Goal: Information Seeking & Learning: Learn about a topic

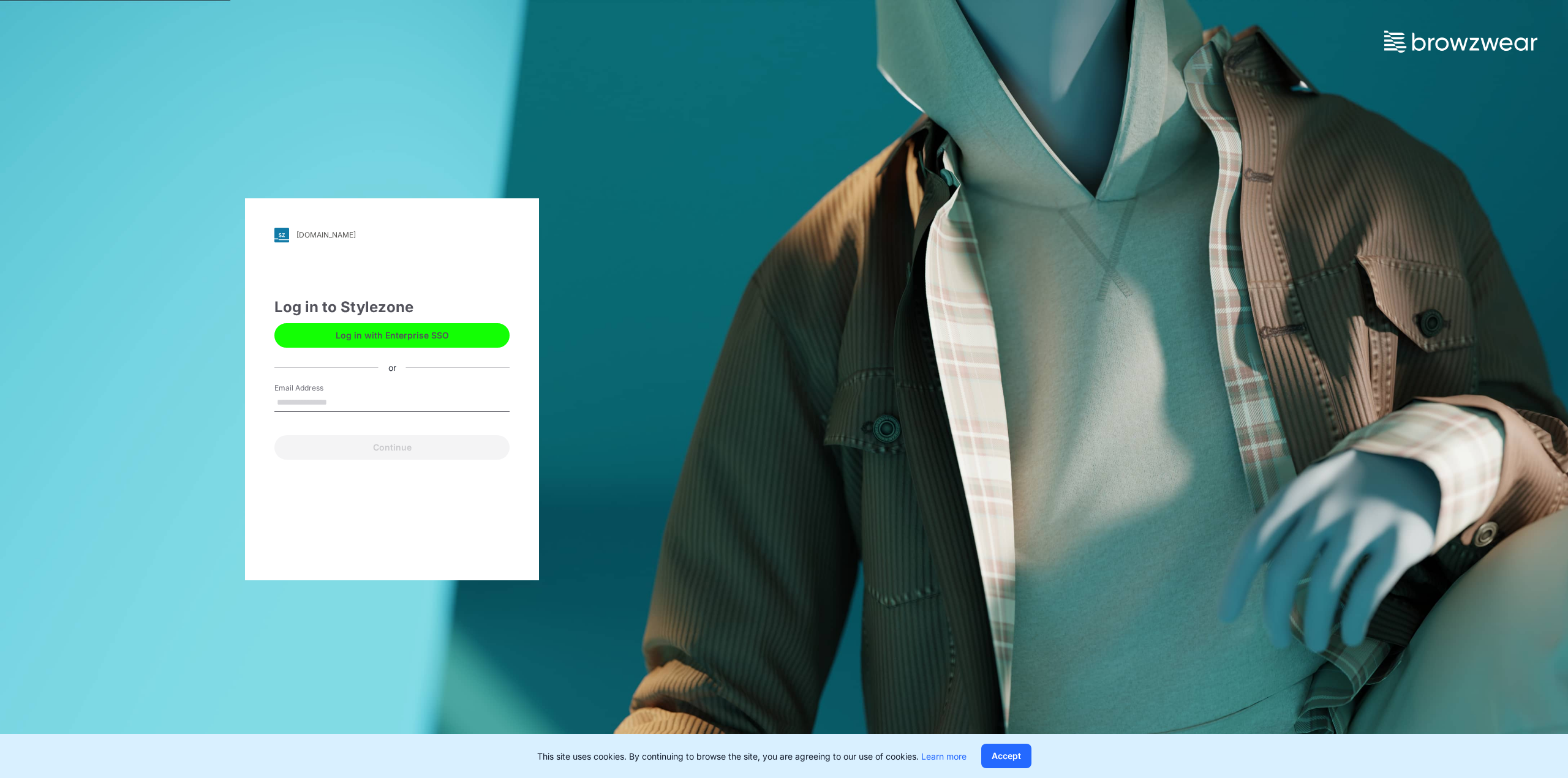
click at [390, 392] on div "Email Address" at bounding box center [391, 400] width 235 height 37
click at [368, 400] on input "Email Address" at bounding box center [391, 402] width 235 height 19
type input "**********"
click at [354, 451] on button "Continue" at bounding box center [391, 447] width 235 height 25
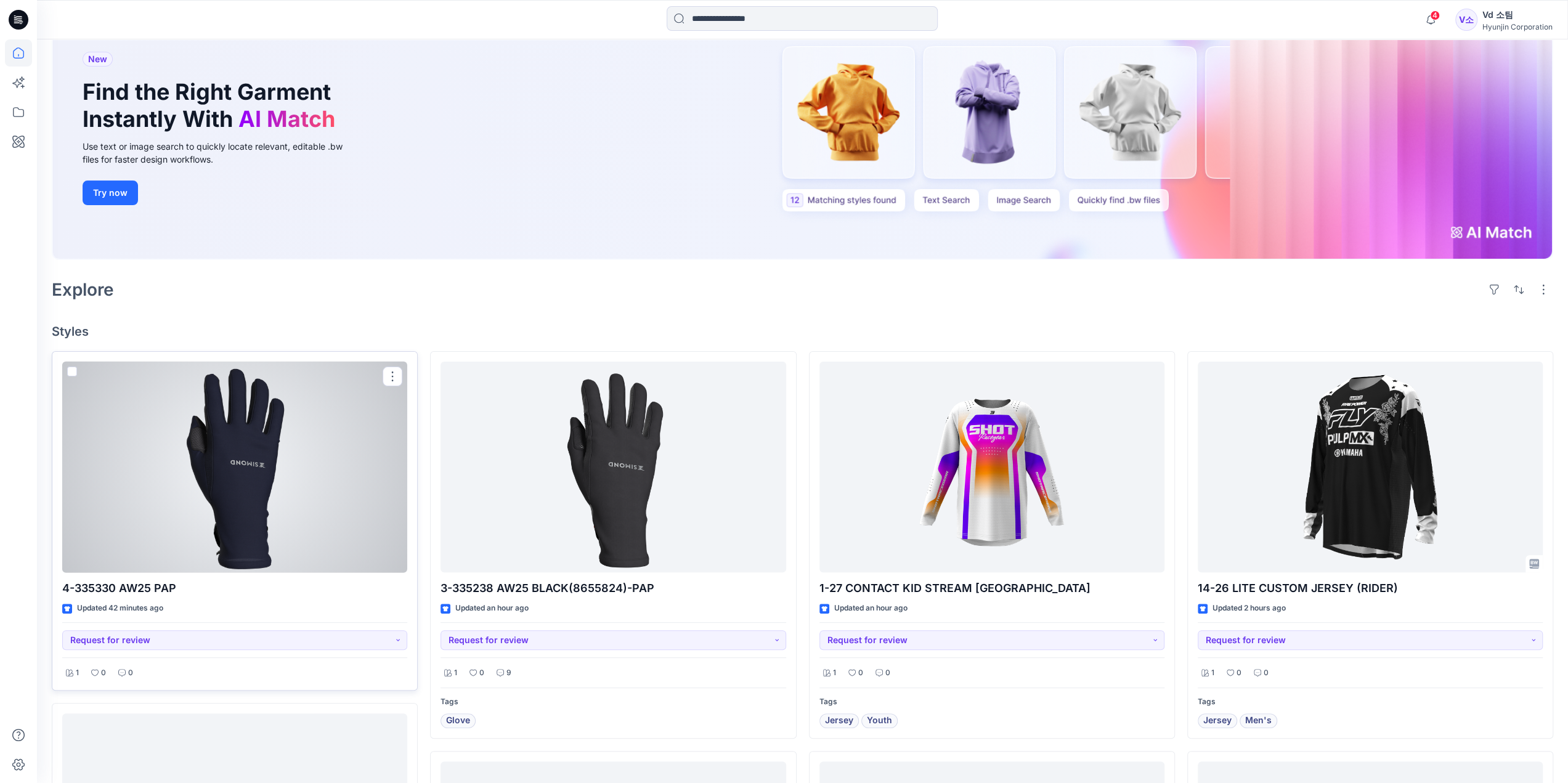
scroll to position [185, 0]
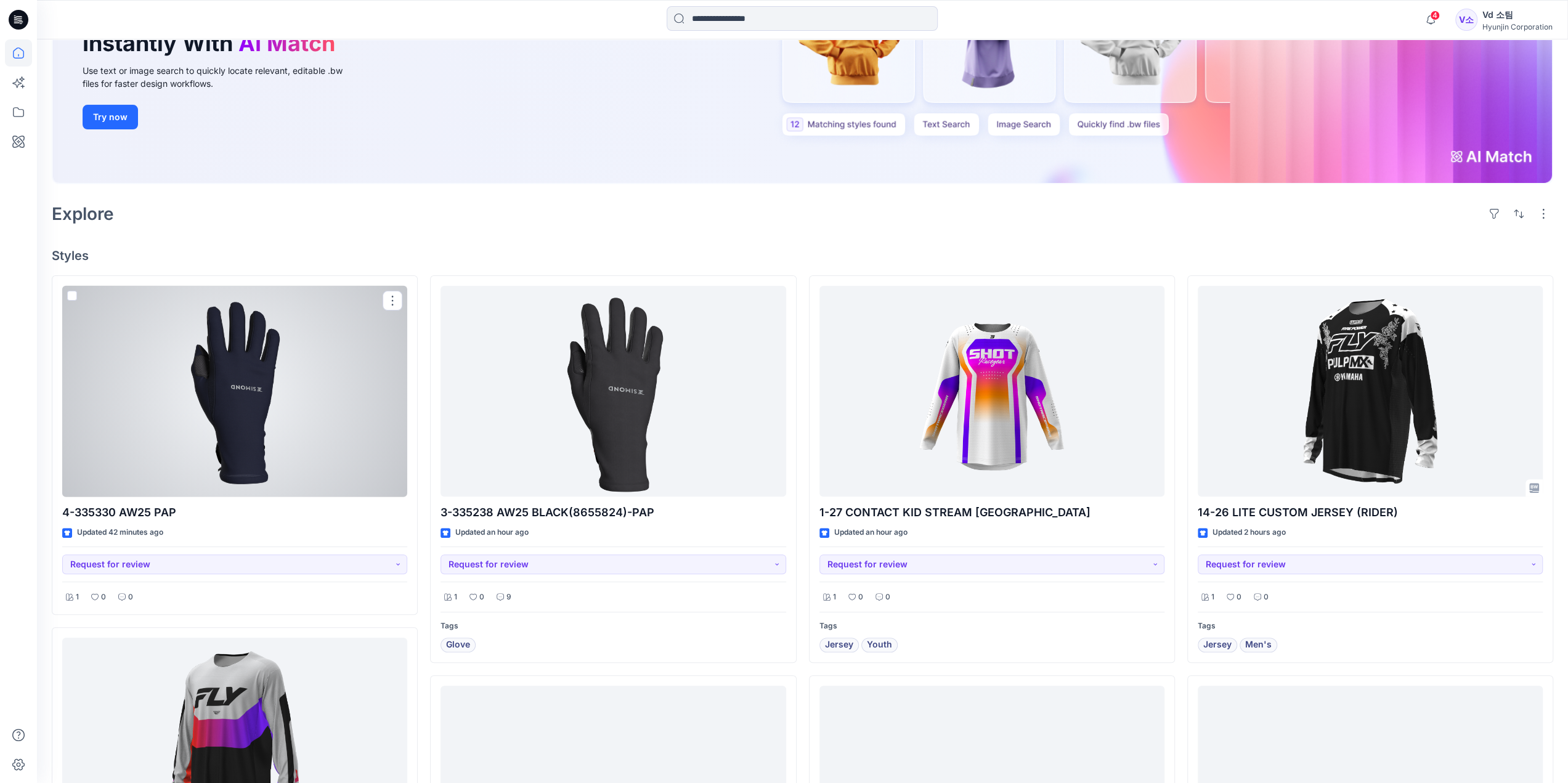
click at [324, 443] on div at bounding box center [235, 391] width 345 height 211
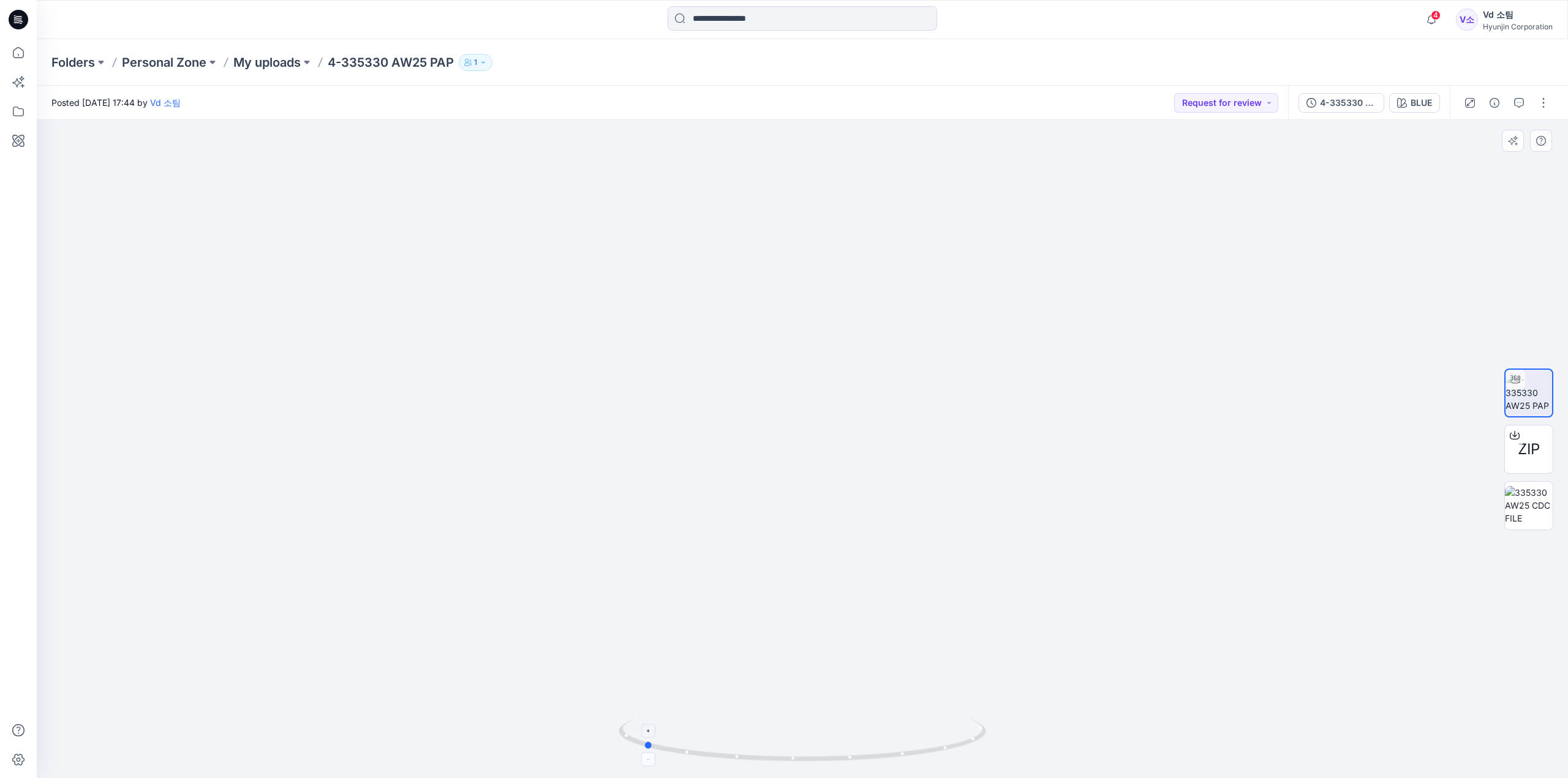
drag, startPoint x: 661, startPoint y: 750, endPoint x: 864, endPoint y: 750, distance: 203.0
click at [864, 750] on icon at bounding box center [804, 741] width 371 height 46
drag, startPoint x: 846, startPoint y: 700, endPoint x: 875, endPoint y: 462, distance: 239.8
click at [875, 462] on img at bounding box center [802, 275] width 776 height 1008
drag, startPoint x: 855, startPoint y: 410, endPoint x: 884, endPoint y: 585, distance: 177.4
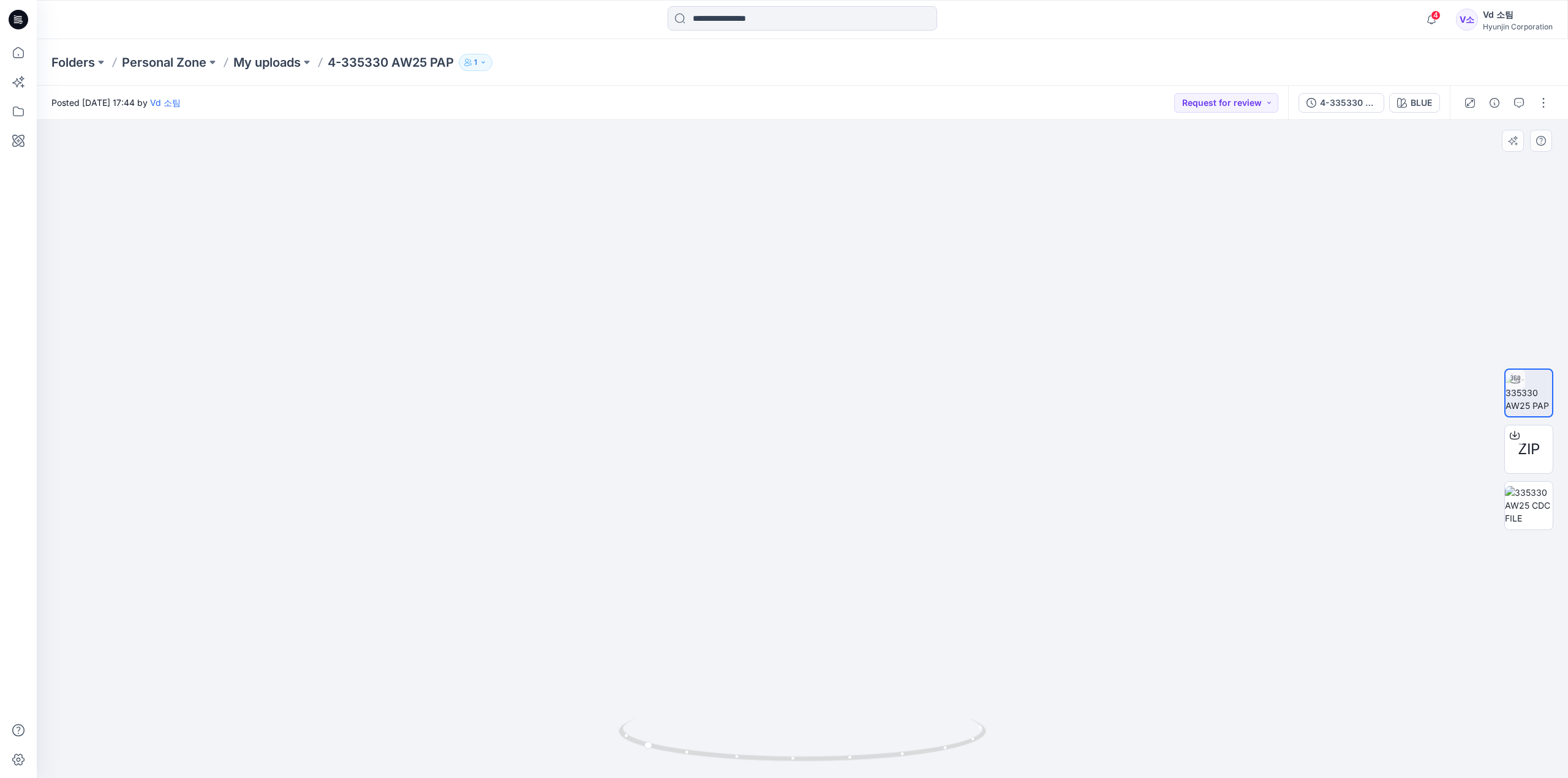
click at [883, 589] on img at bounding box center [802, 273] width 919 height 1010
drag, startPoint x: 883, startPoint y: 523, endPoint x: 876, endPoint y: 600, distance: 77.3
click at [876, 600] on img at bounding box center [802, 273] width 919 height 1011
drag, startPoint x: 952, startPoint y: 741, endPoint x: 946, endPoint y: 748, distance: 9.2
click at [946, 748] on icon at bounding box center [804, 741] width 371 height 46
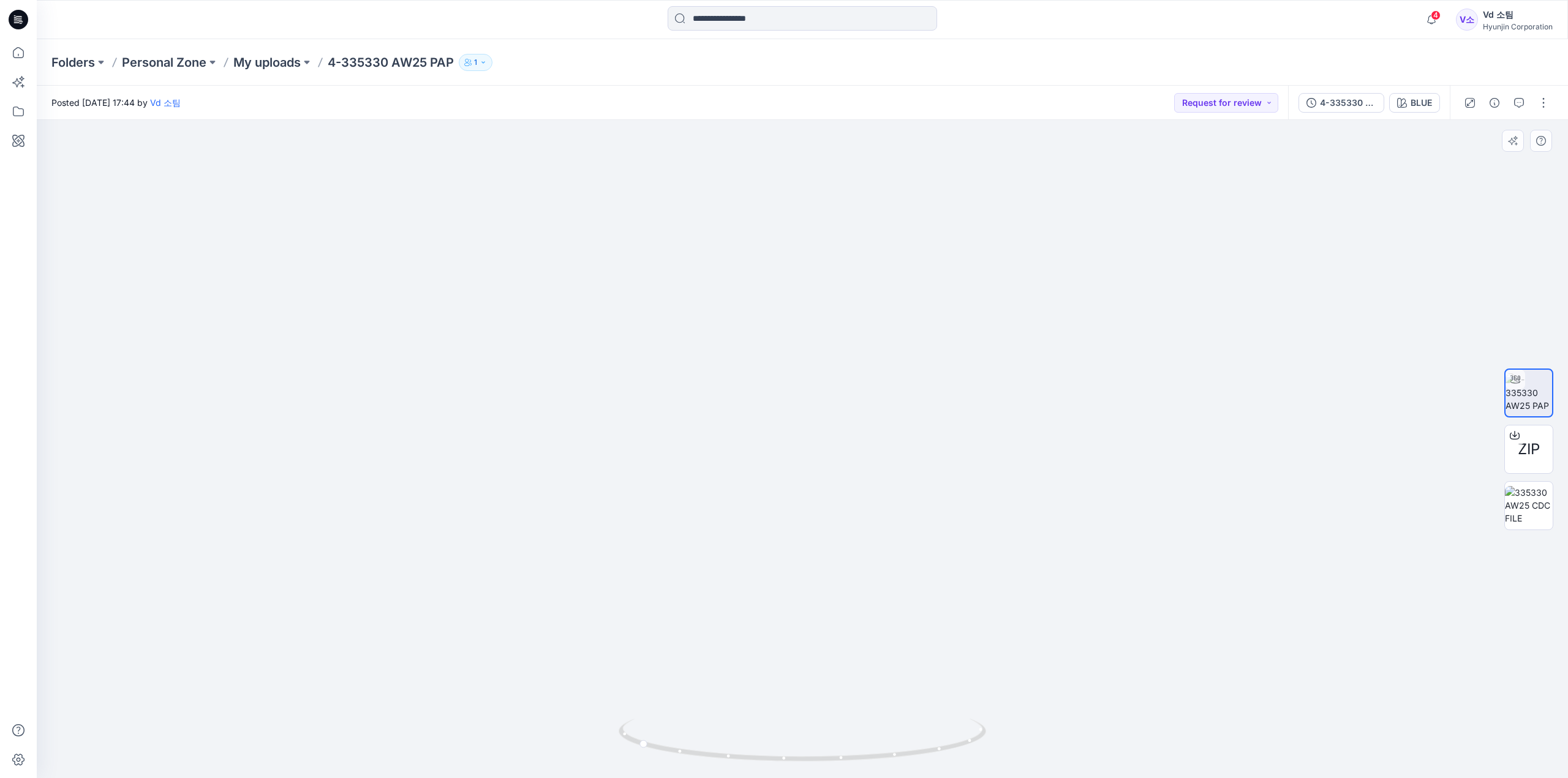
drag, startPoint x: 903, startPoint y: 446, endPoint x: 914, endPoint y: 616, distance: 170.4
click at [914, 616] on img at bounding box center [802, 403] width 885 height 749
drag, startPoint x: 935, startPoint y: 464, endPoint x: 932, endPoint y: 518, distance: 54.1
click at [932, 518] on img at bounding box center [802, 433] width 885 height 689
drag, startPoint x: 927, startPoint y: 607, endPoint x: 922, endPoint y: 296, distance: 311.0
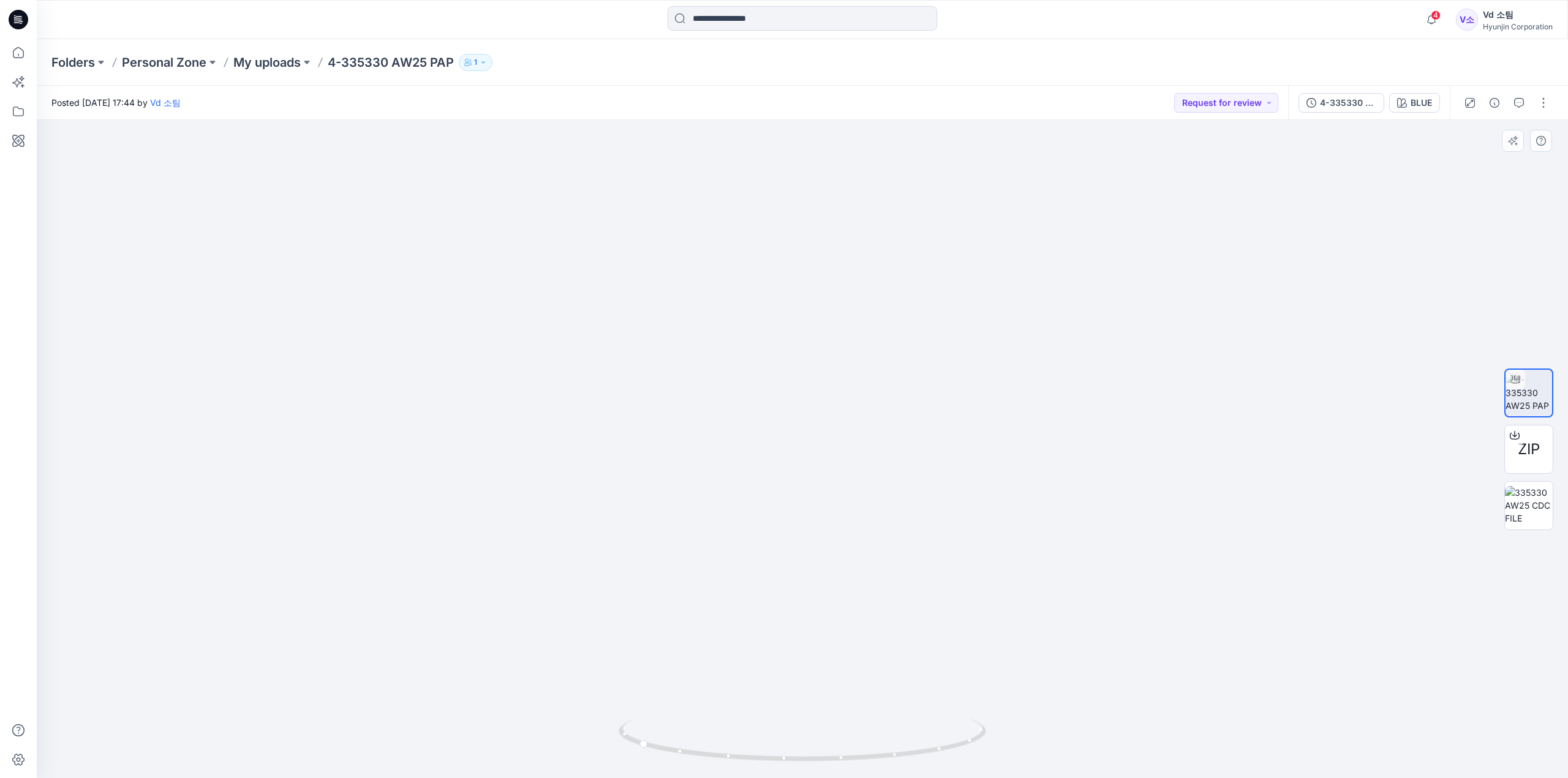
click at [922, 296] on img at bounding box center [802, 361] width 885 height 834
drag, startPoint x: 861, startPoint y: 611, endPoint x: 861, endPoint y: 528, distance: 83.0
click at [861, 528] on img at bounding box center [802, 260] width 885 height 1036
drag, startPoint x: 940, startPoint y: 750, endPoint x: 984, endPoint y: 759, distance: 44.9
click at [984, 759] on icon at bounding box center [804, 741] width 371 height 46
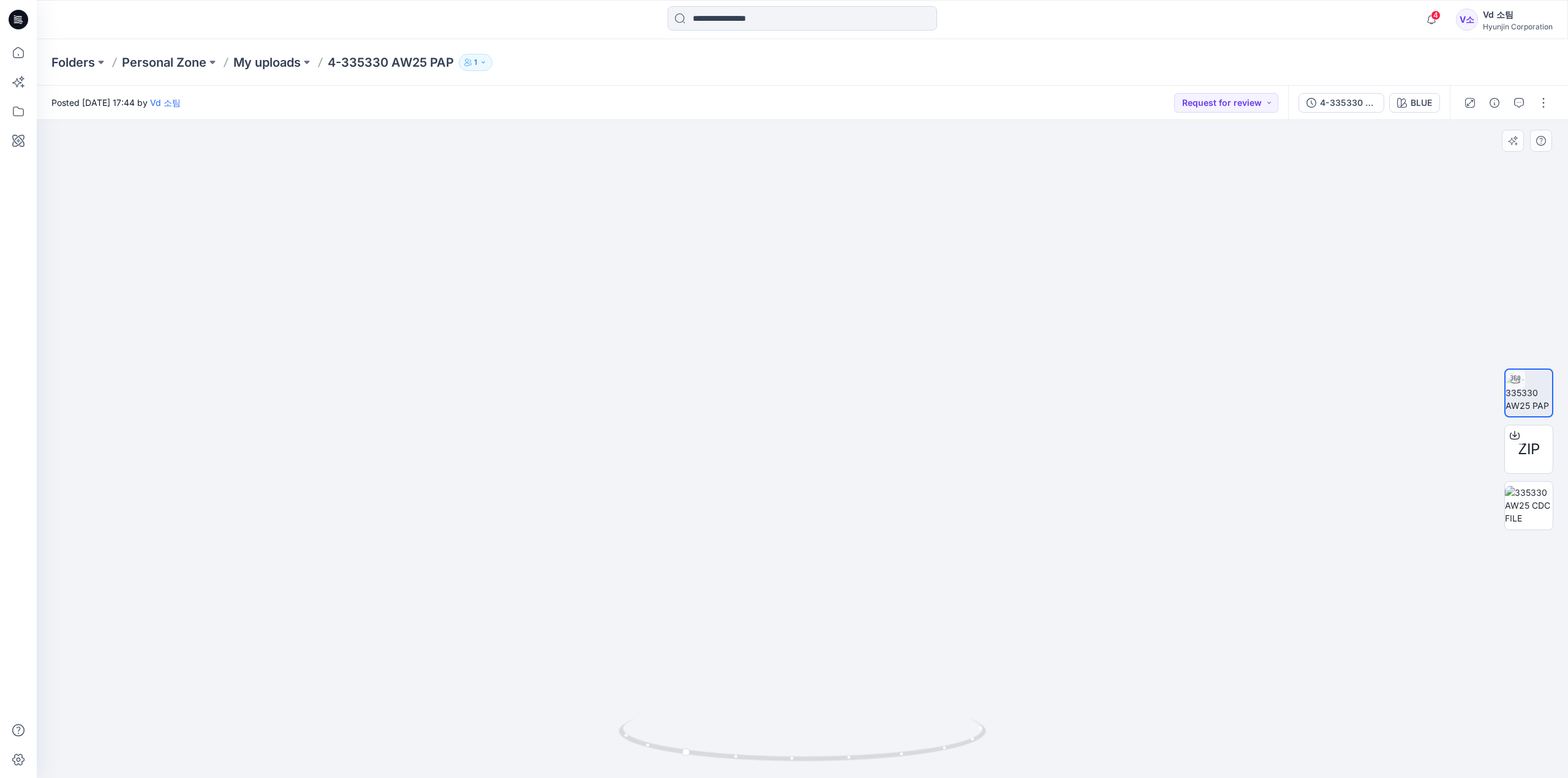
drag, startPoint x: 922, startPoint y: 236, endPoint x: 921, endPoint y: 633, distance: 397.0
click at [921, 633] on img at bounding box center [802, 411] width 885 height 733
drag, startPoint x: 902, startPoint y: 753, endPoint x: 1017, endPoint y: 749, distance: 115.1
drag, startPoint x: 703, startPoint y: 756, endPoint x: 937, endPoint y: 750, distance: 234.1
click at [932, 750] on icon at bounding box center [804, 741] width 371 height 46
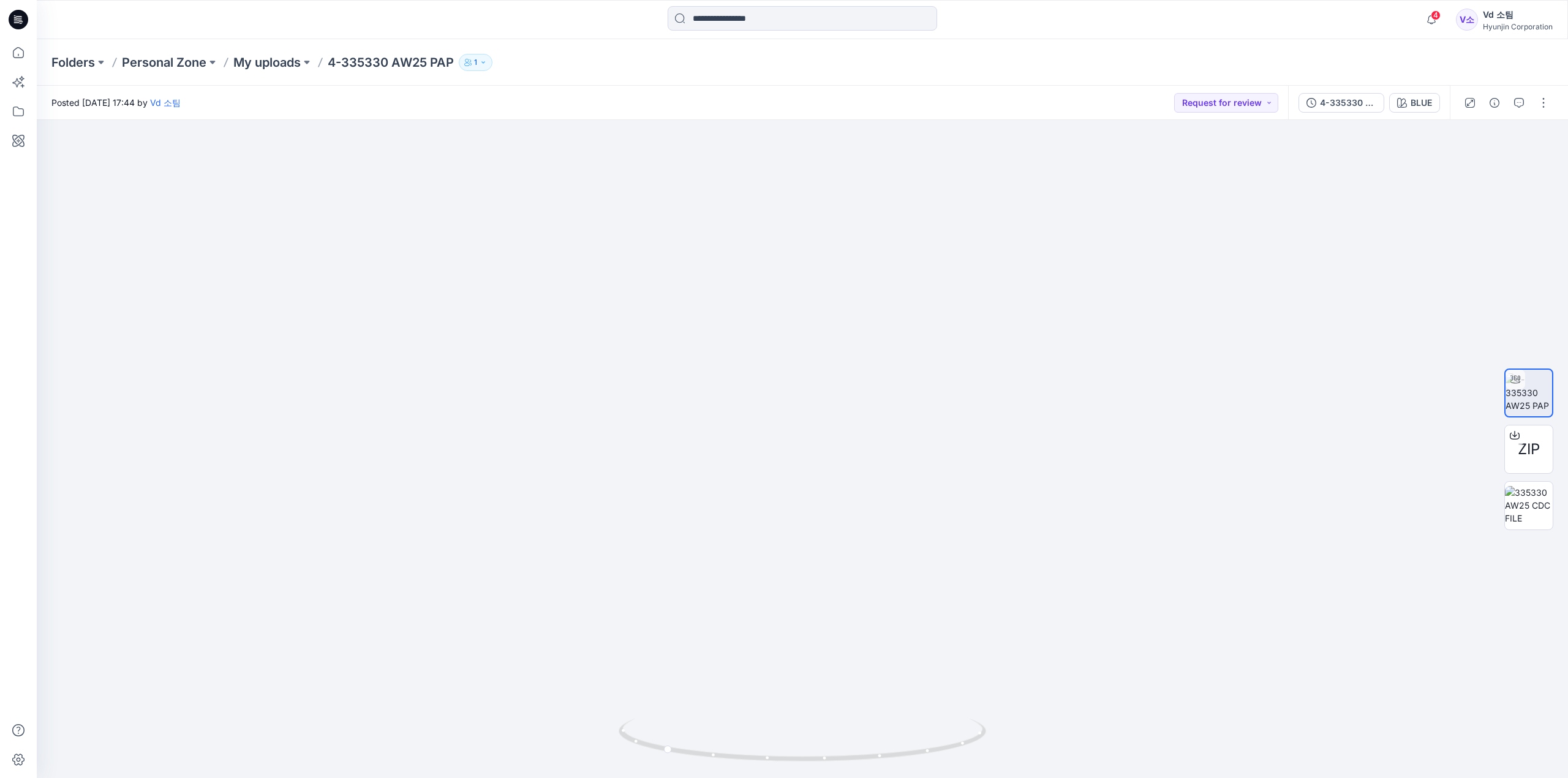
drag, startPoint x: 866, startPoint y: 576, endPoint x: 667, endPoint y: 590, distance: 199.5
click at [667, 590] on img at bounding box center [802, 435] width 885 height 684
drag, startPoint x: 940, startPoint y: 747, endPoint x: 831, endPoint y: 756, distance: 109.4
click at [831, 756] on icon at bounding box center [804, 741] width 371 height 46
drag, startPoint x: 859, startPoint y: 766, endPoint x: 1048, endPoint y: 763, distance: 189.0
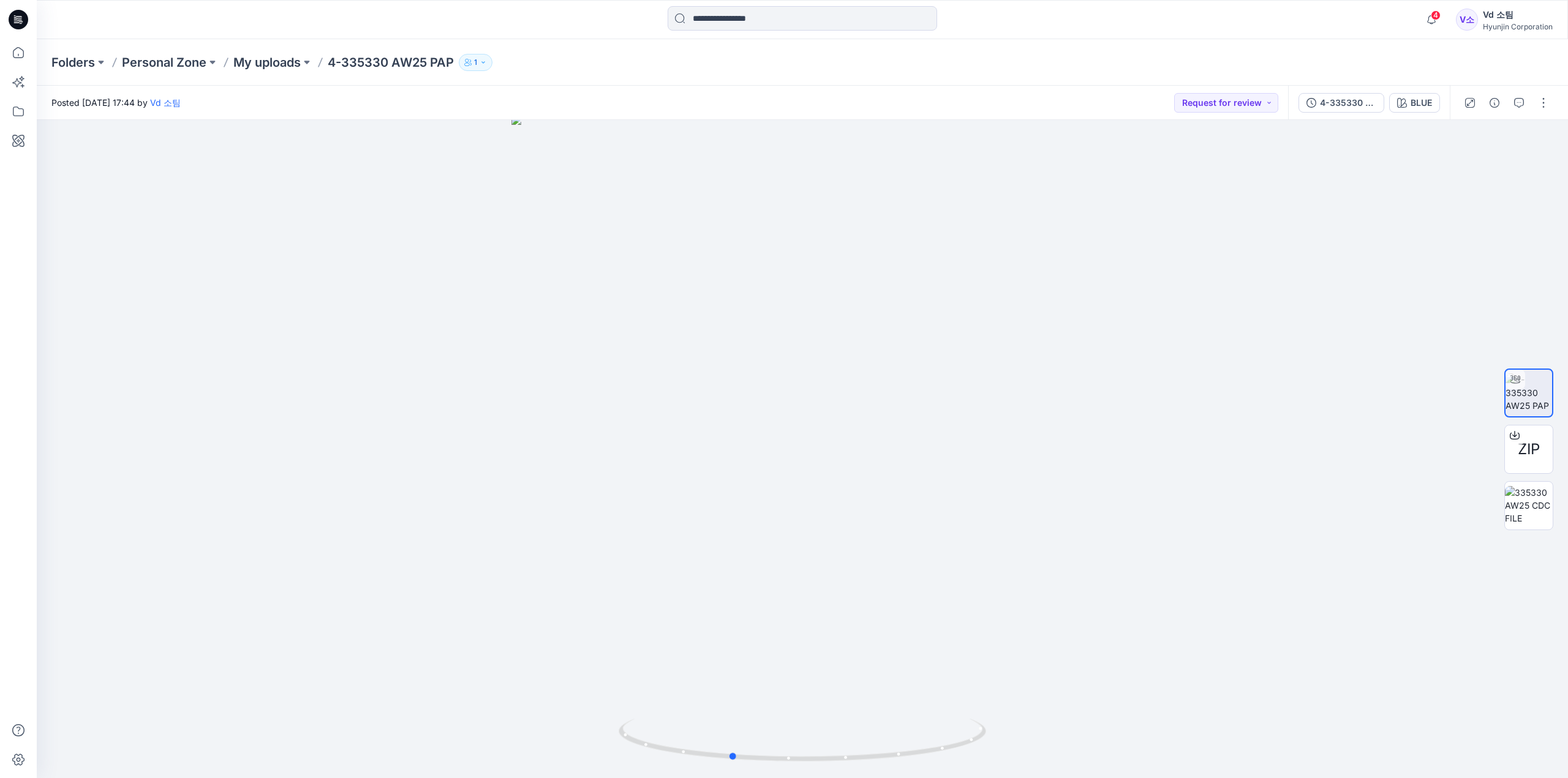
click at [1048, 763] on div at bounding box center [802, 449] width 1531 height 658
click at [984, 638] on img at bounding box center [802, 446] width 583 height 664
drag, startPoint x: 849, startPoint y: 759, endPoint x: 1448, endPoint y: 721, distance: 600.2
click at [1448, 721] on div at bounding box center [802, 449] width 1531 height 658
click at [1176, 564] on div at bounding box center [802, 449] width 1531 height 658
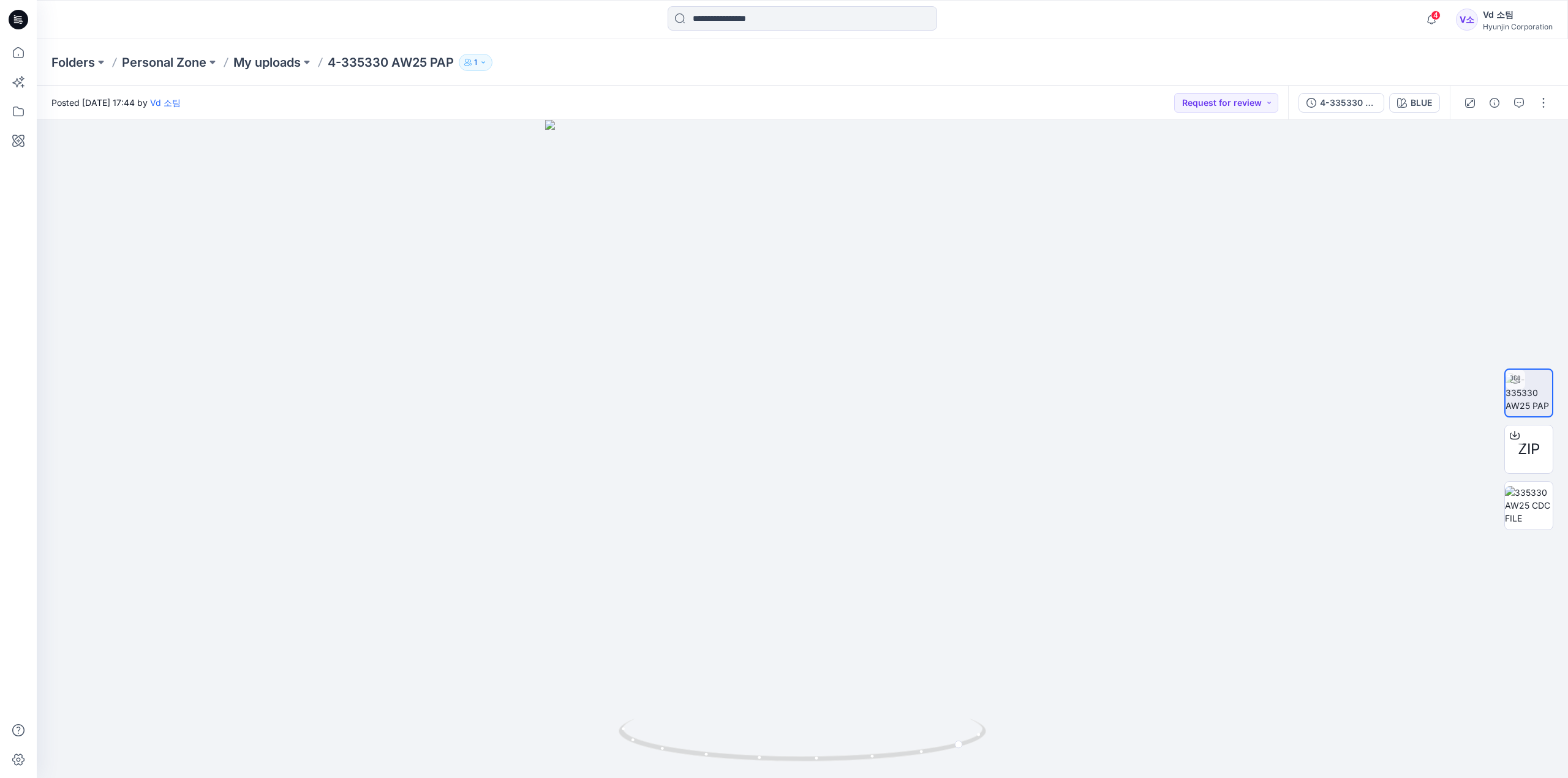
drag, startPoint x: 916, startPoint y: 515, endPoint x: 734, endPoint y: 533, distance: 182.9
click at [734, 533] on img at bounding box center [802, 449] width 515 height 658
drag, startPoint x: 688, startPoint y: 745, endPoint x: 911, endPoint y: 759, distance: 223.4
click at [911, 759] on icon at bounding box center [804, 741] width 371 height 46
click at [1028, 562] on img at bounding box center [802, 449] width 515 height 658
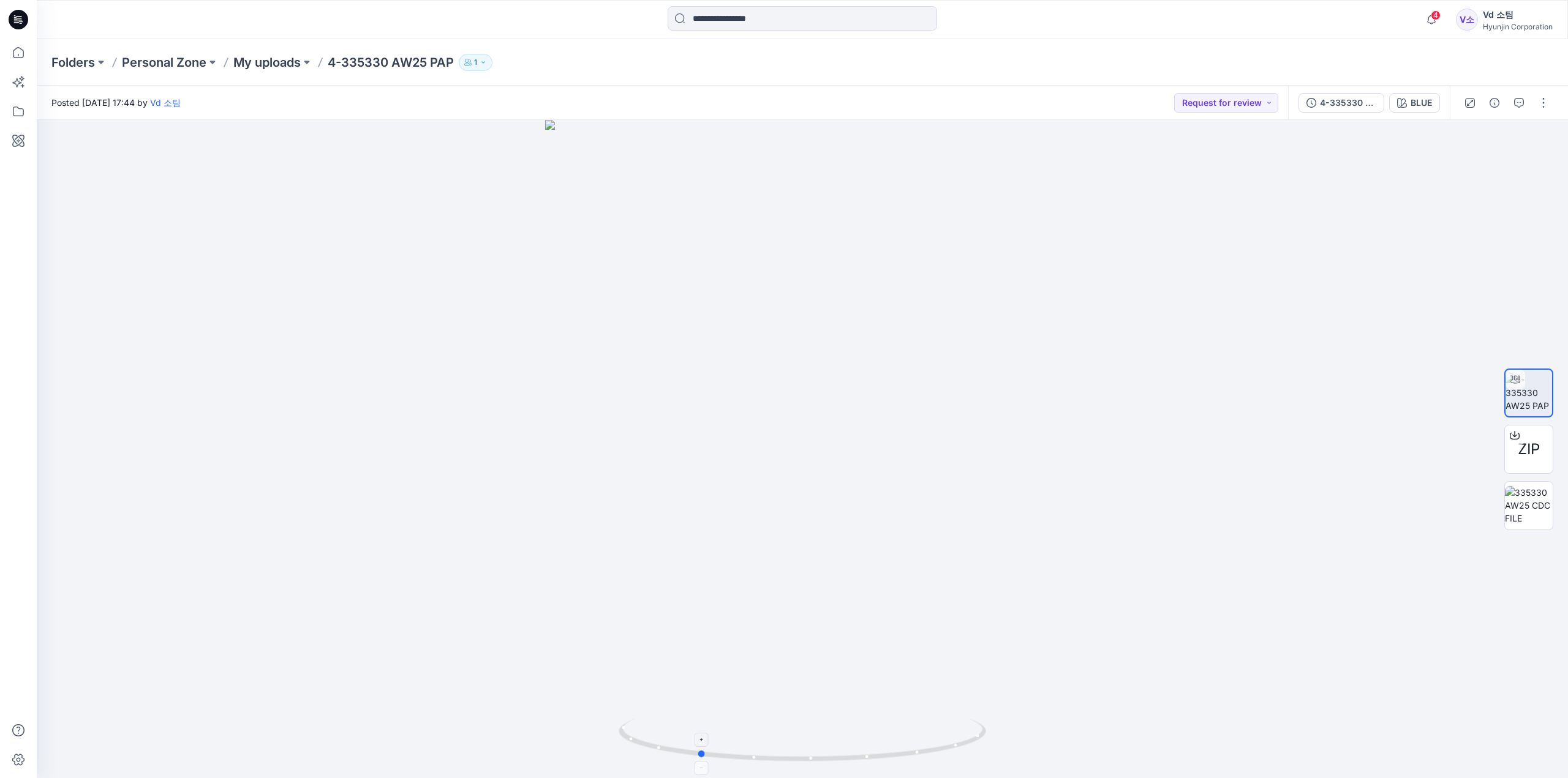
drag, startPoint x: 916, startPoint y: 752, endPoint x: 790, endPoint y: 756, distance: 126.1
click at [790, 756] on icon at bounding box center [804, 741] width 371 height 46
click at [834, 667] on img at bounding box center [802, 449] width 515 height 658
drag, startPoint x: 920, startPoint y: 616, endPoint x: 839, endPoint y: 620, distance: 81.1
click at [839, 620] on img at bounding box center [802, 449] width 515 height 658
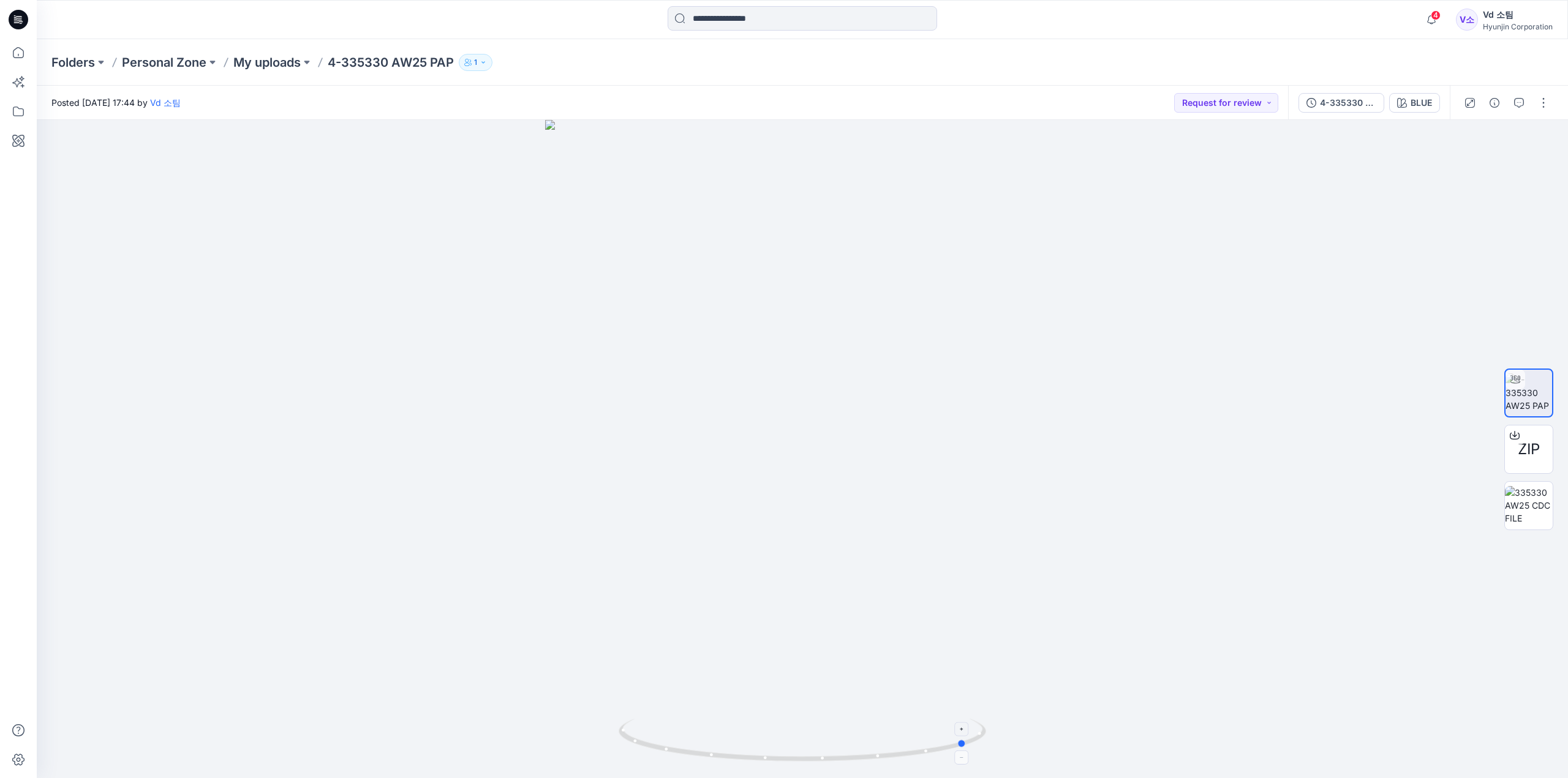
drag, startPoint x: 739, startPoint y: 728, endPoint x: 651, endPoint y: 729, distance: 88.0
click at [651, 729] on icon at bounding box center [804, 741] width 371 height 46
click at [888, 738] on icon at bounding box center [804, 741] width 371 height 46
drag, startPoint x: 837, startPoint y: 688, endPoint x: 845, endPoint y: 305, distance: 383.1
click at [845, 305] on img at bounding box center [802, 367] width 817 height 823
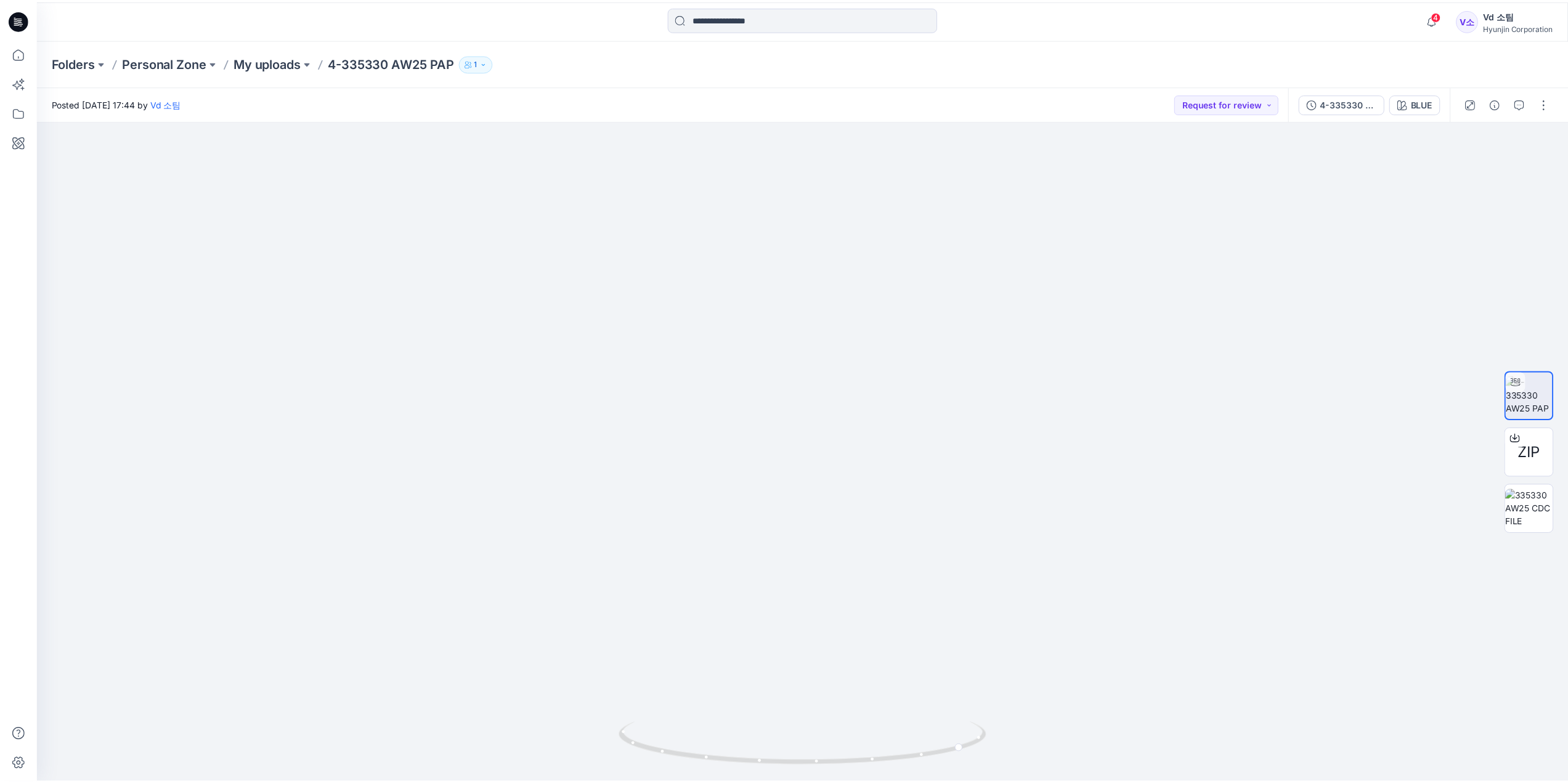
scroll to position [185, 0]
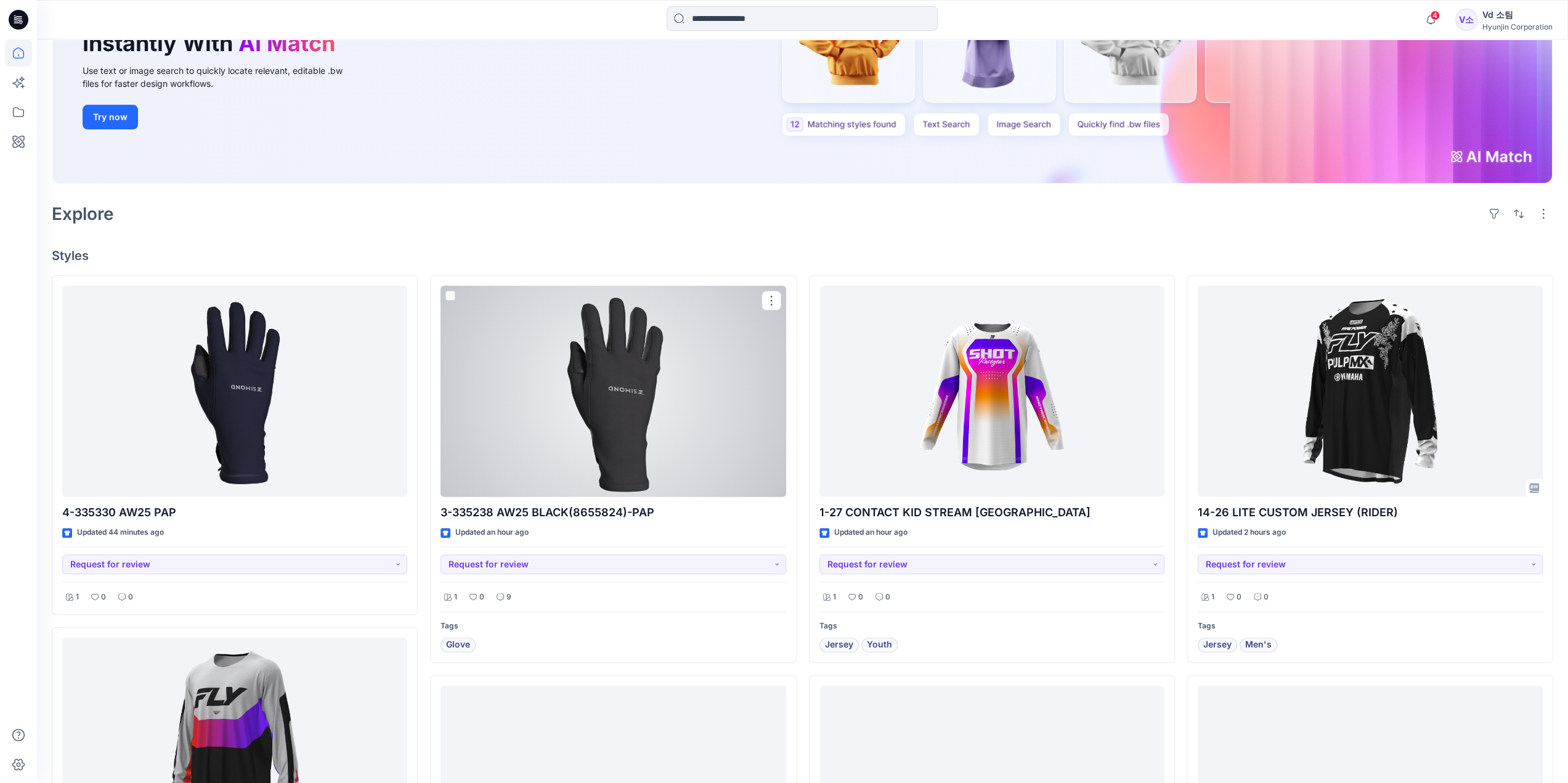
click at [576, 394] on div at bounding box center [613, 391] width 345 height 211
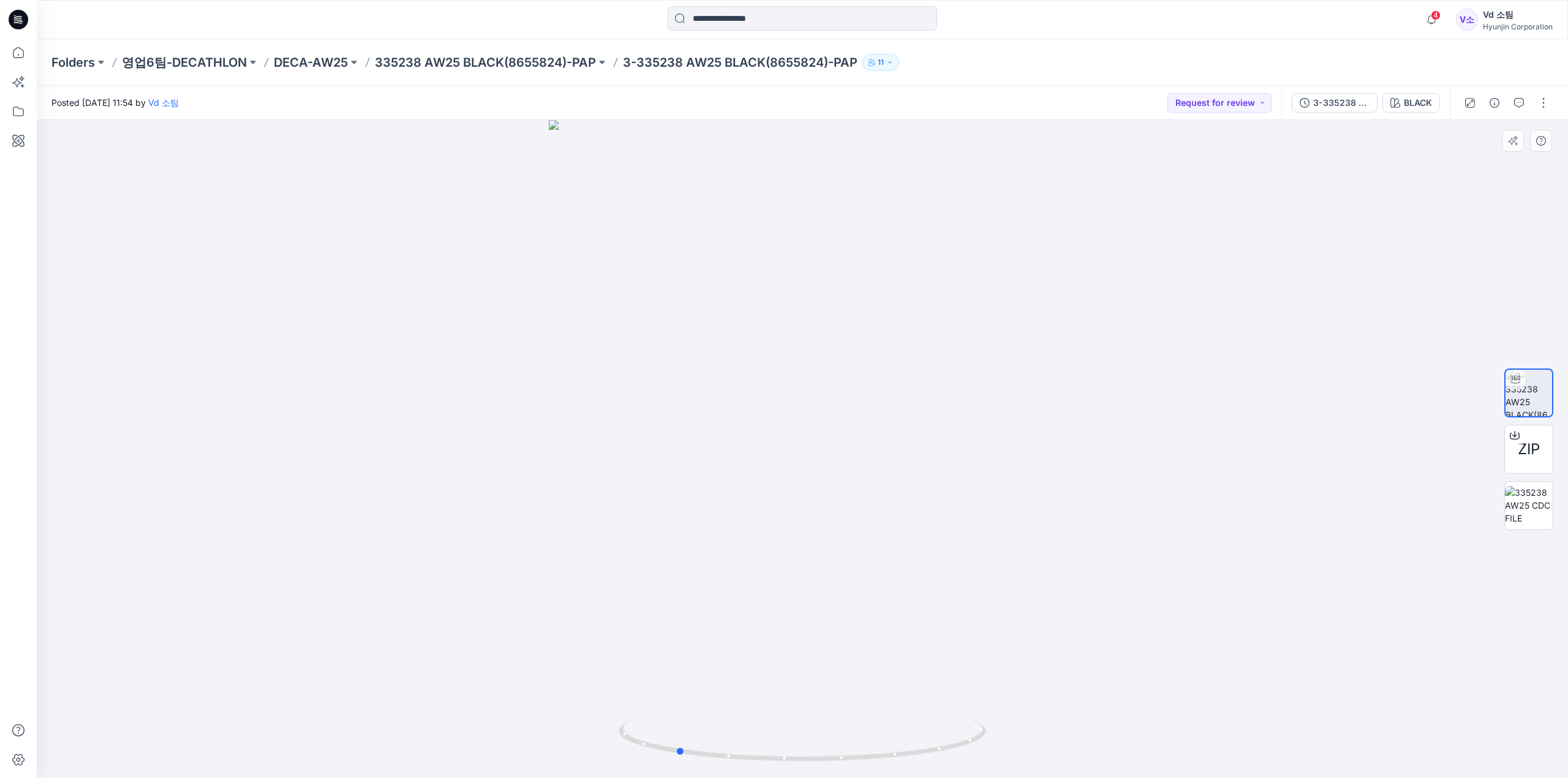
drag, startPoint x: 774, startPoint y: 766, endPoint x: 1014, endPoint y: 759, distance: 240.1
click at [1014, 759] on div at bounding box center [802, 449] width 1531 height 658
click at [1519, 108] on button "button" at bounding box center [1519, 103] width 19 height 19
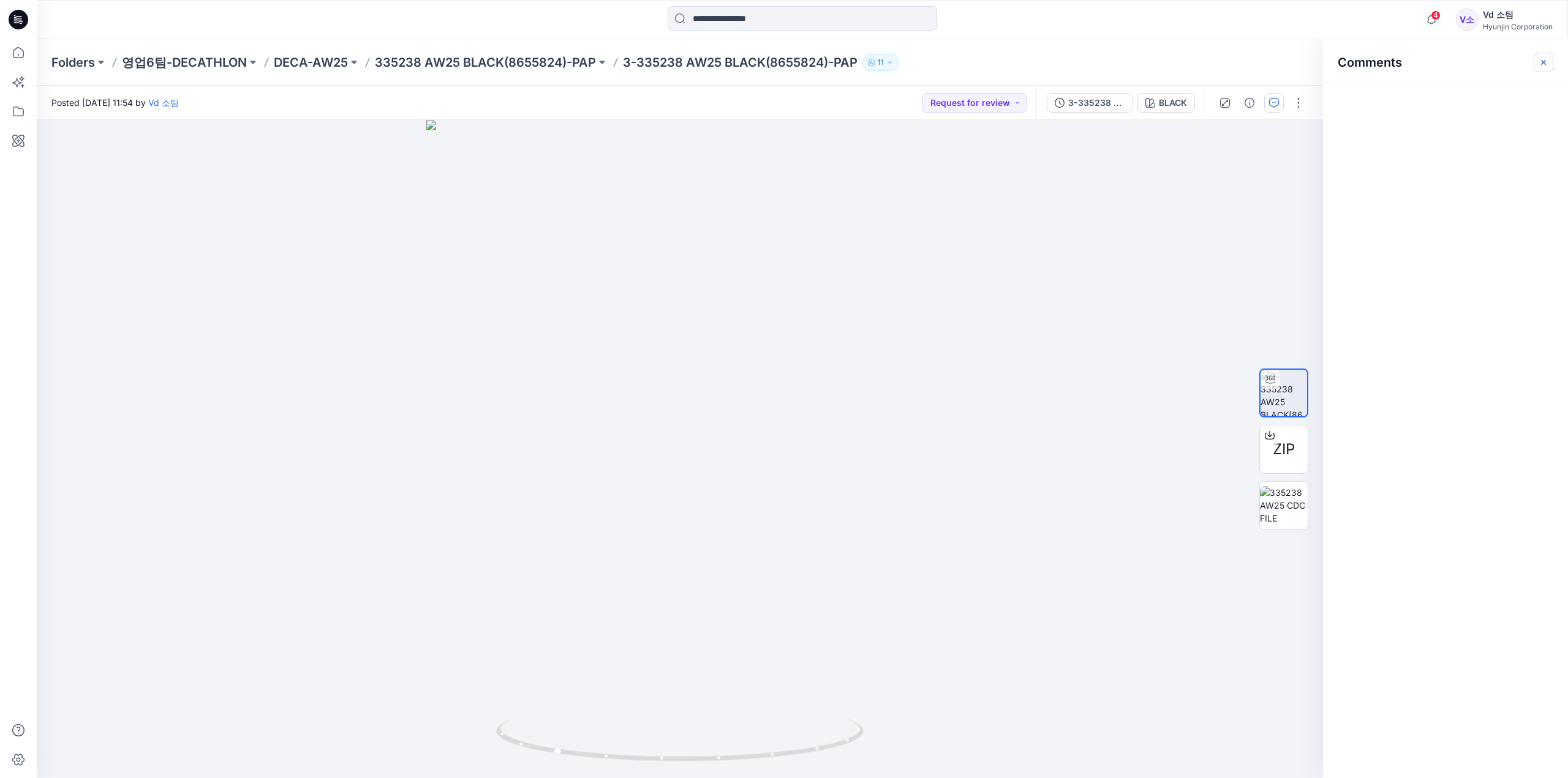
click at [1546, 64] on icon "button" at bounding box center [1543, 62] width 10 height 10
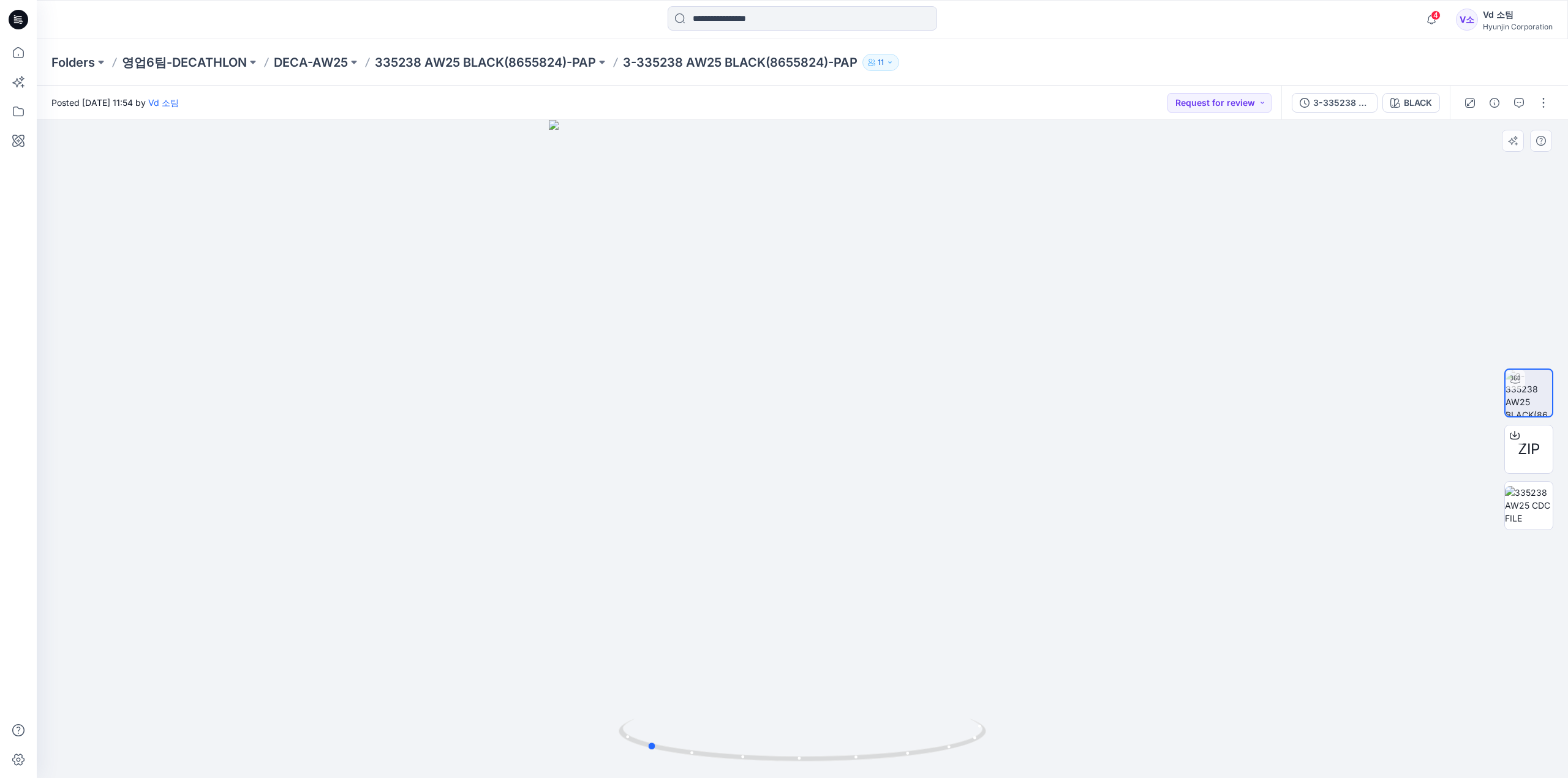
drag, startPoint x: 1017, startPoint y: 509, endPoint x: 672, endPoint y: 523, distance: 345.3
click at [672, 523] on div at bounding box center [802, 449] width 1531 height 658
drag, startPoint x: 891, startPoint y: 756, endPoint x: 884, endPoint y: 747, distance: 11.4
click at [884, 747] on icon at bounding box center [804, 741] width 371 height 46
click at [12, 18] on icon at bounding box center [18, 19] width 19 height 19
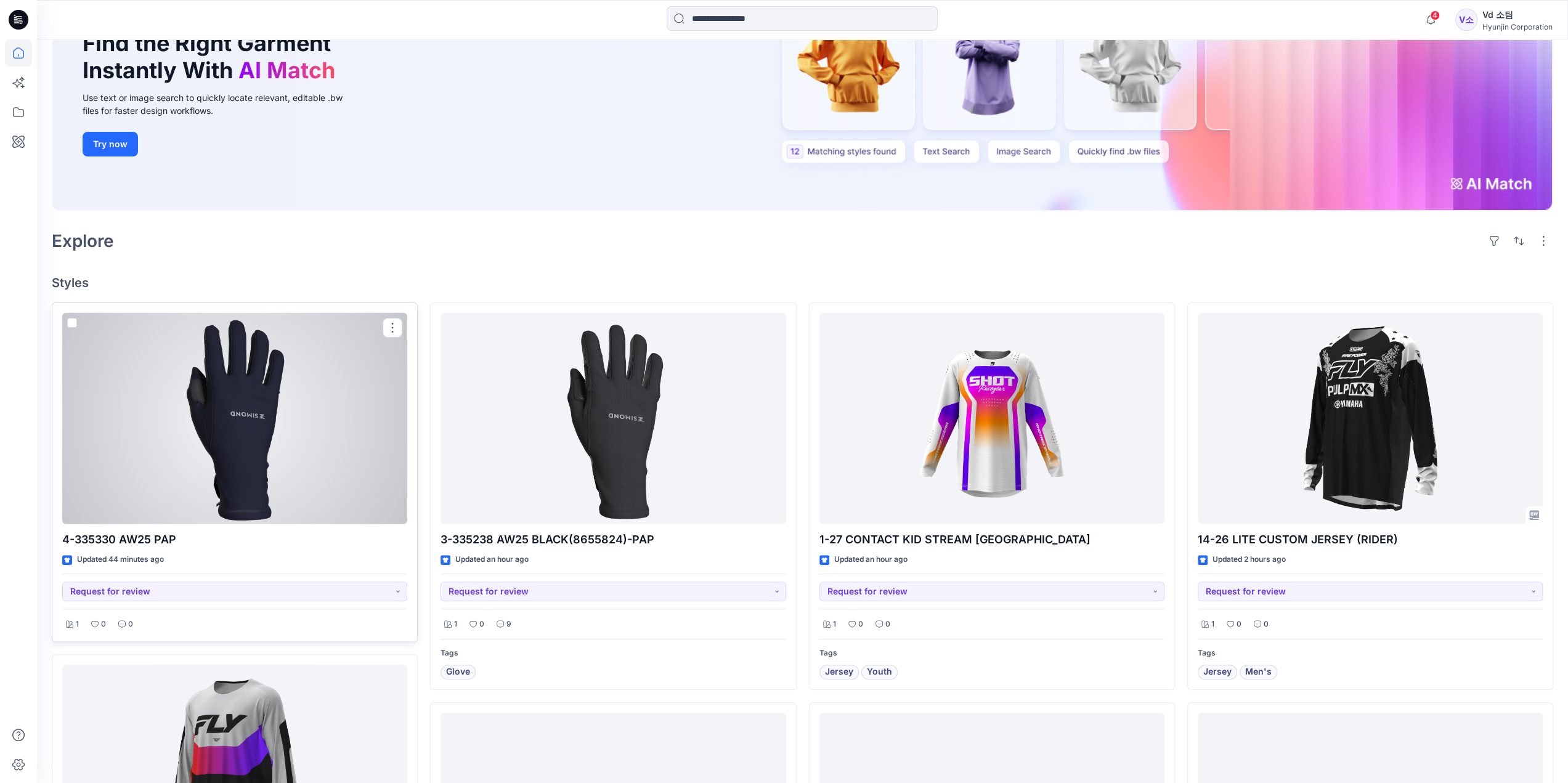
scroll to position [246, 0]
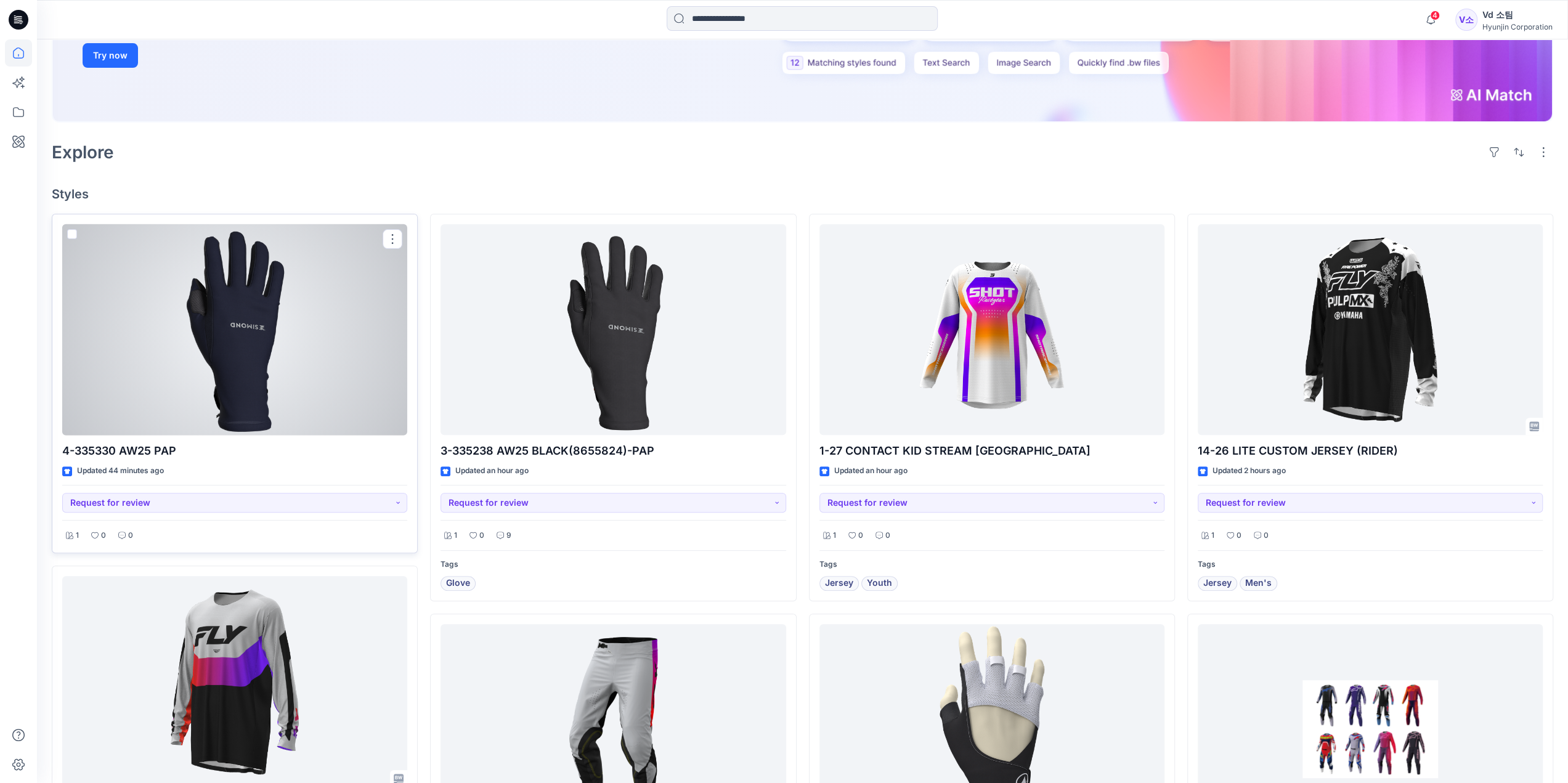
click at [302, 374] on div at bounding box center [235, 329] width 345 height 211
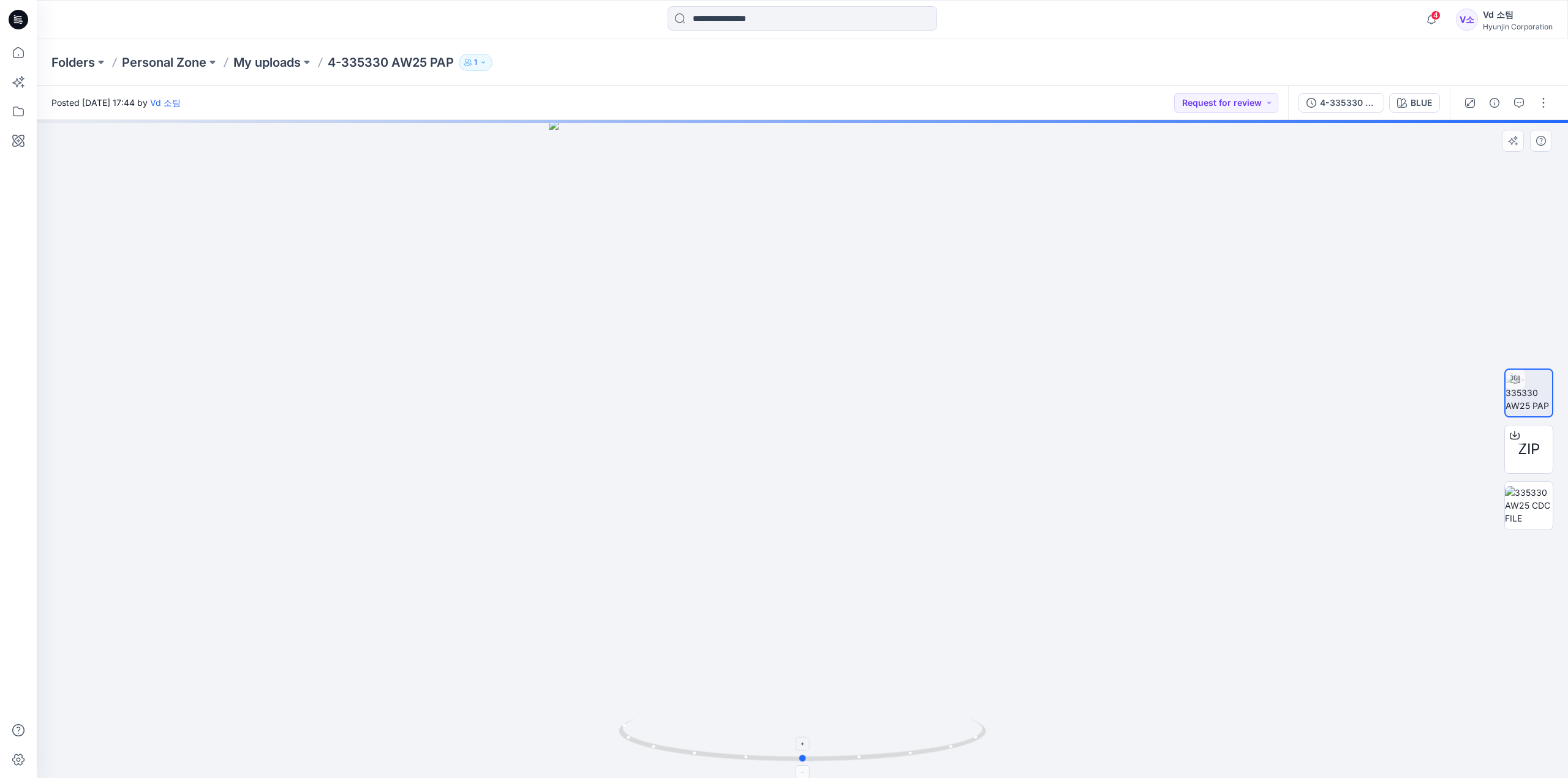
click at [695, 759] on icon at bounding box center [804, 741] width 371 height 46
drag, startPoint x: 851, startPoint y: 667, endPoint x: 837, endPoint y: 181, distance: 486.2
click at [837, 181] on img at bounding box center [802, 343] width 708 height 871
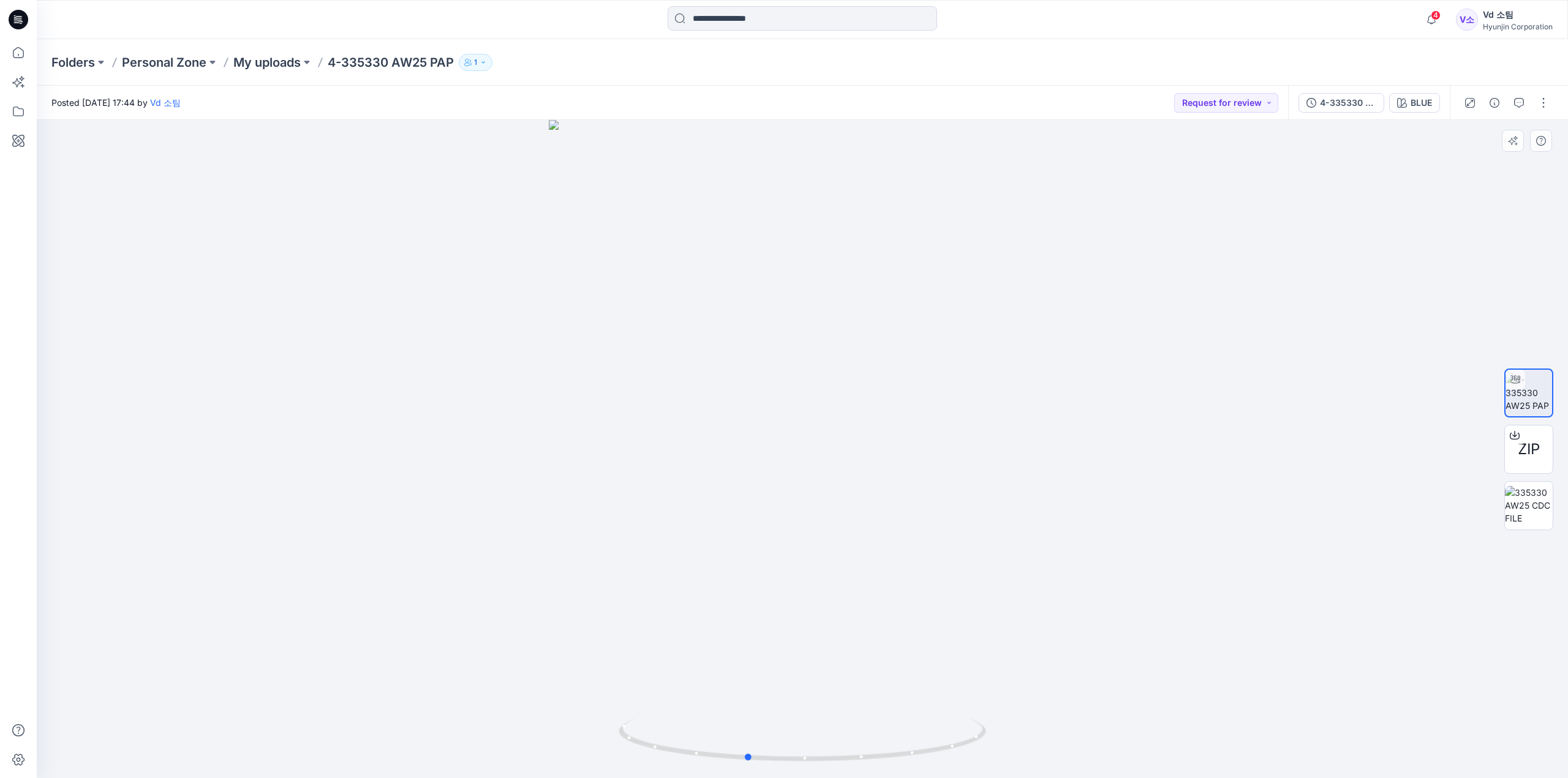
drag, startPoint x: 709, startPoint y: 759, endPoint x: 1020, endPoint y: 745, distance: 311.3
click at [1020, 745] on div at bounding box center [802, 449] width 1531 height 658
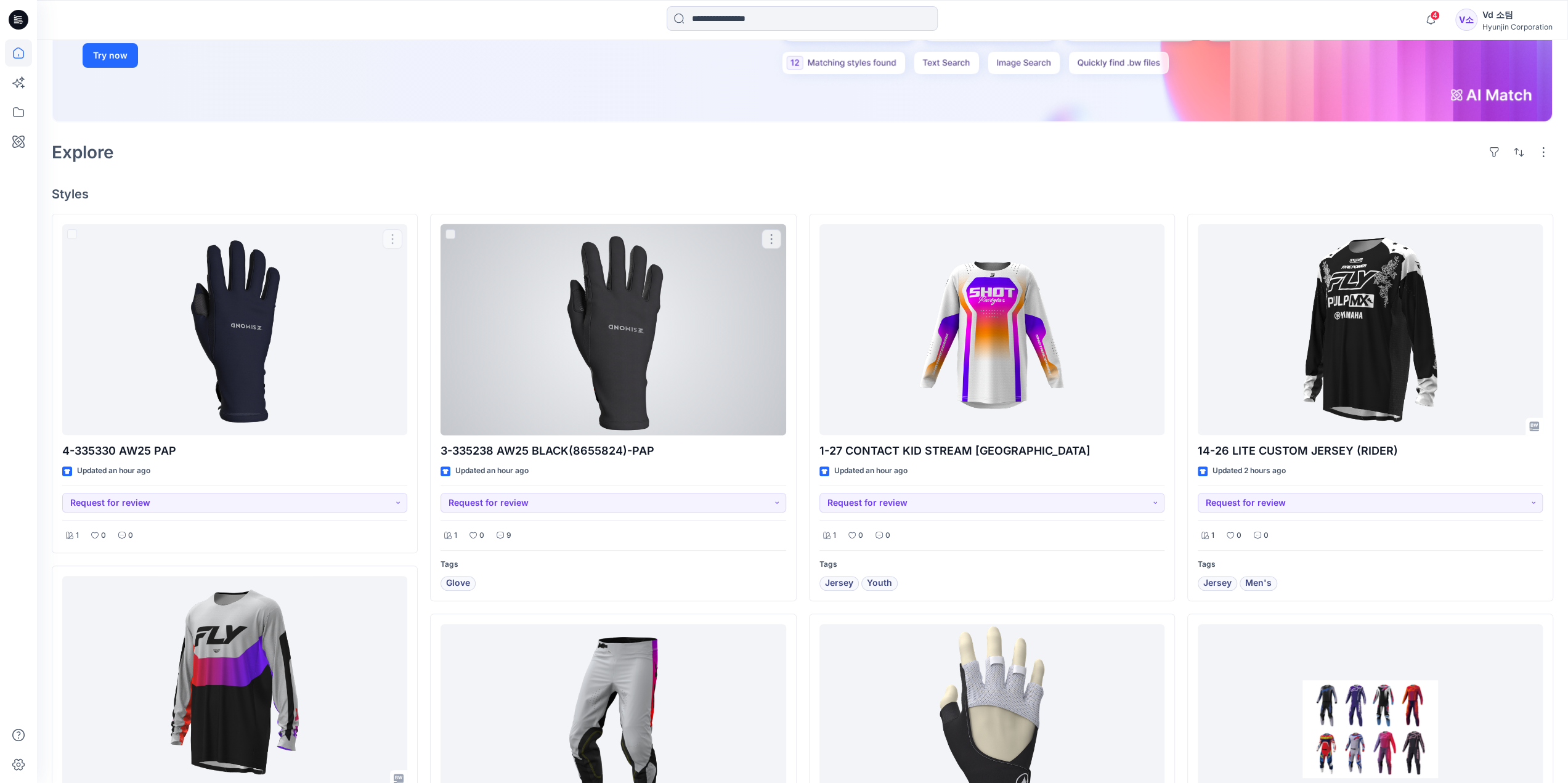
click at [586, 388] on div at bounding box center [613, 329] width 345 height 211
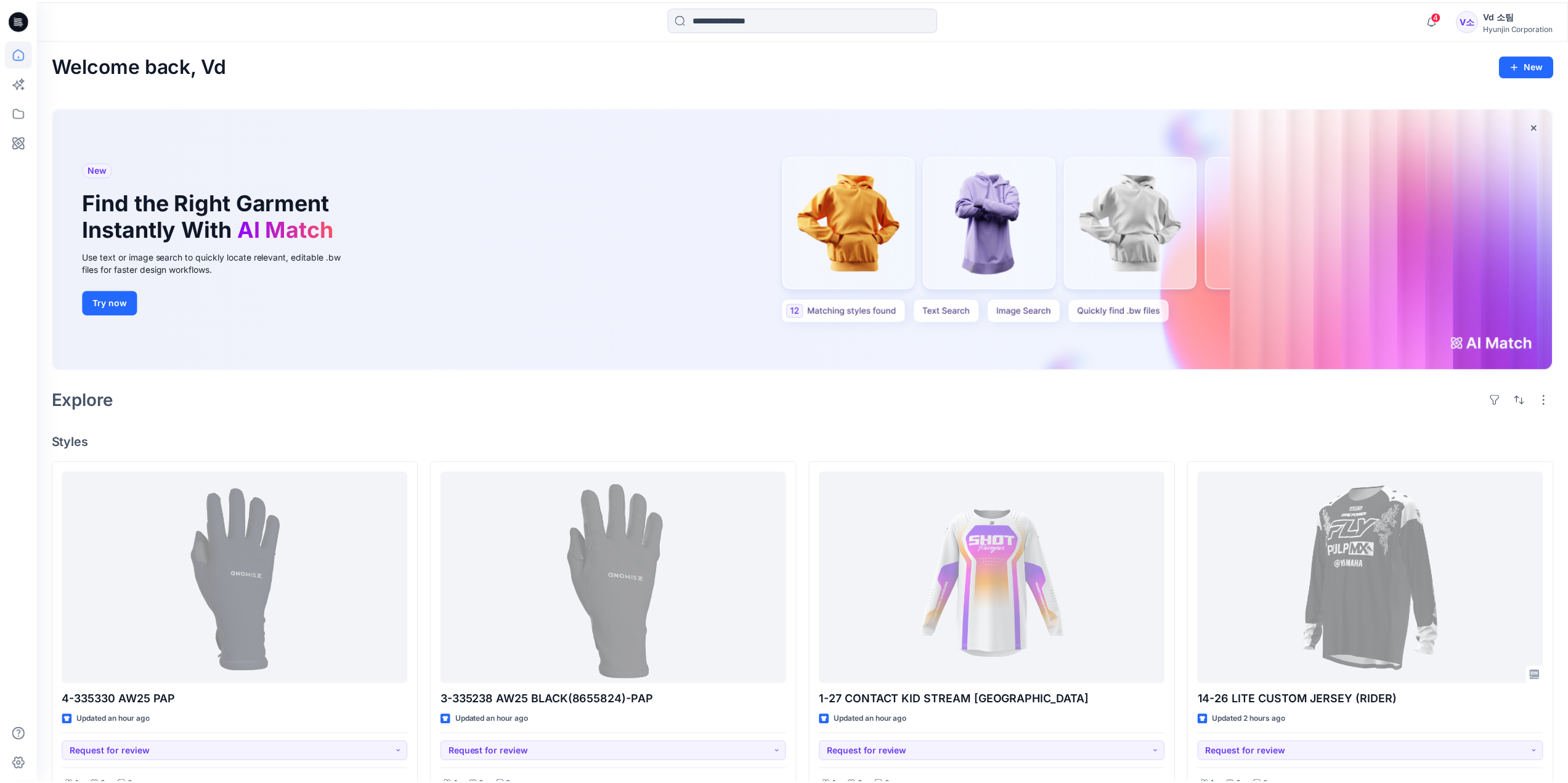
scroll to position [246, 0]
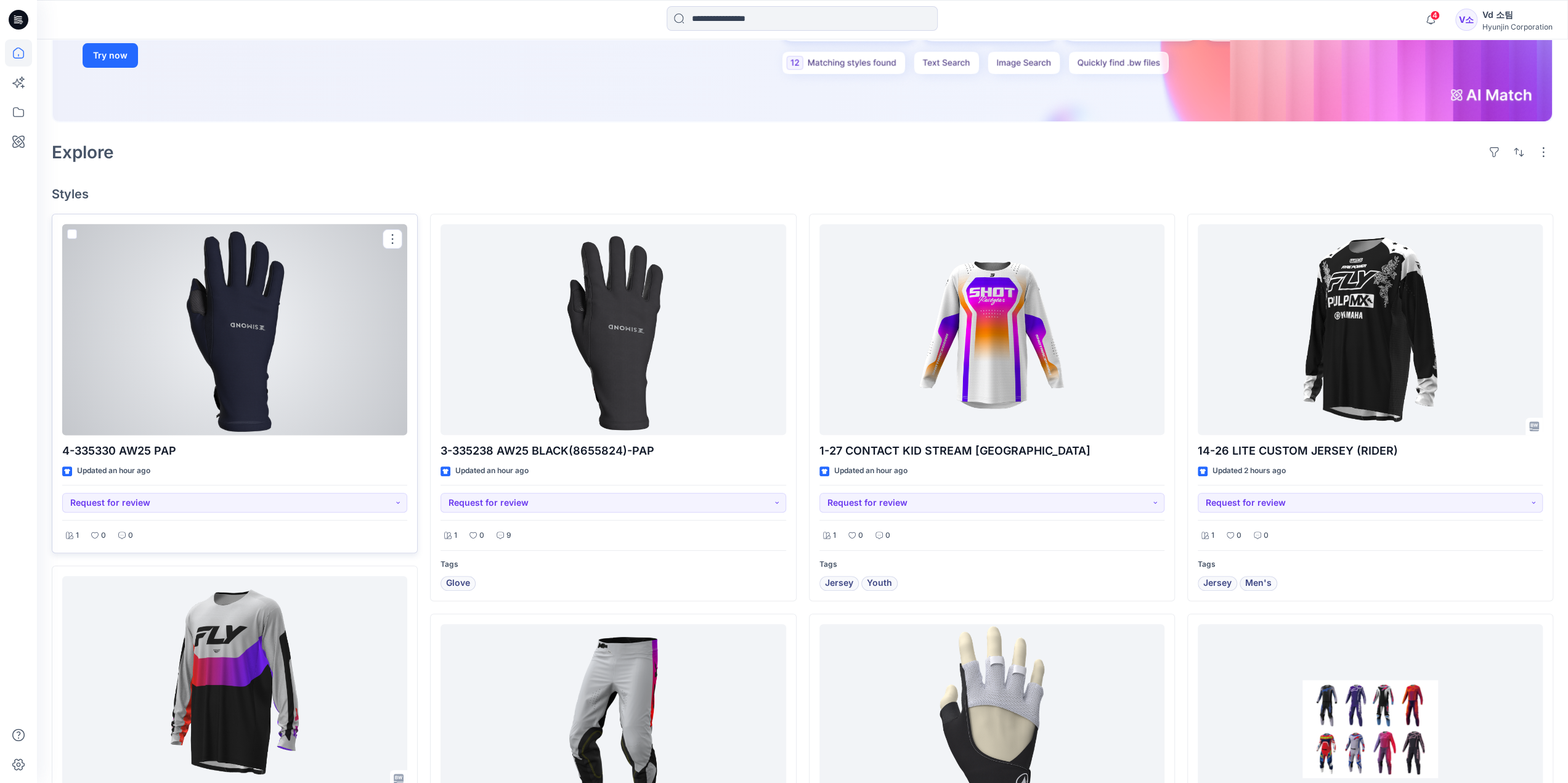
click at [310, 379] on div at bounding box center [235, 329] width 345 height 211
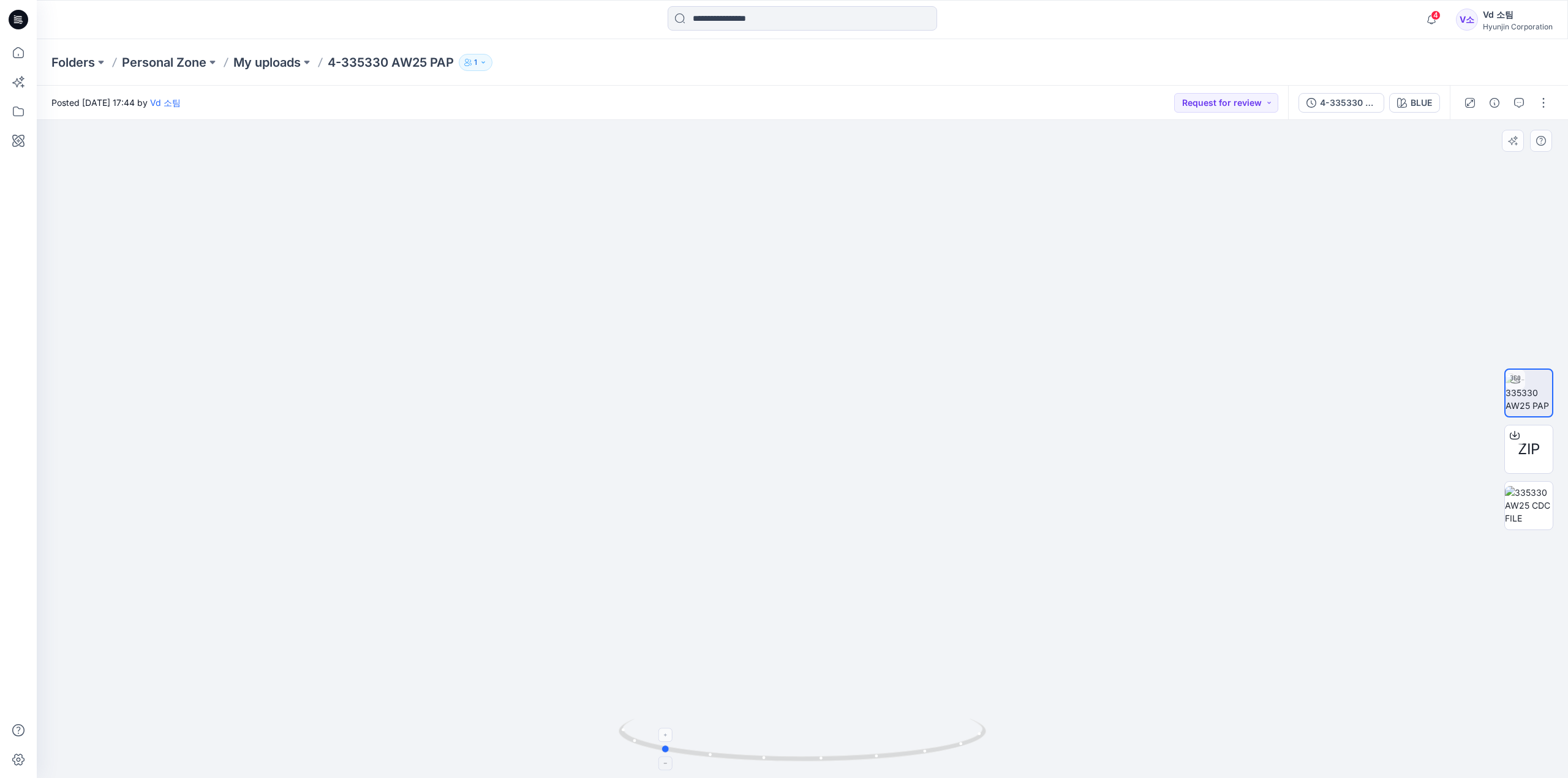
drag, startPoint x: 712, startPoint y: 758, endPoint x: 938, endPoint y: 750, distance: 226.1
click at [938, 750] on icon at bounding box center [804, 741] width 371 height 46
click at [17, 22] on icon at bounding box center [16, 22] width 5 height 1
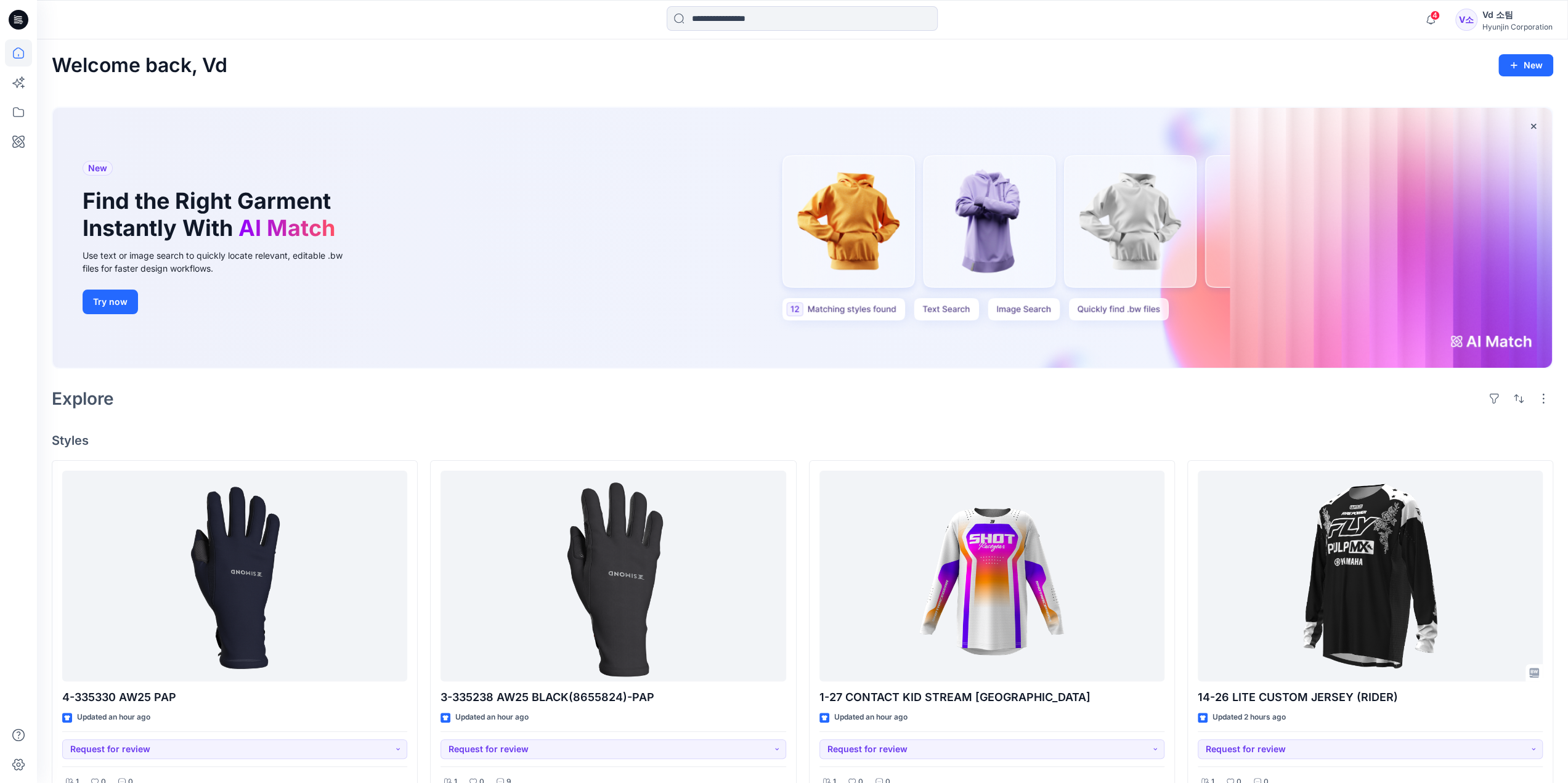
click at [545, 413] on div "Explore" at bounding box center [803, 398] width 1502 height 29
click at [1434, 19] on span "4" at bounding box center [1435, 15] width 10 height 10
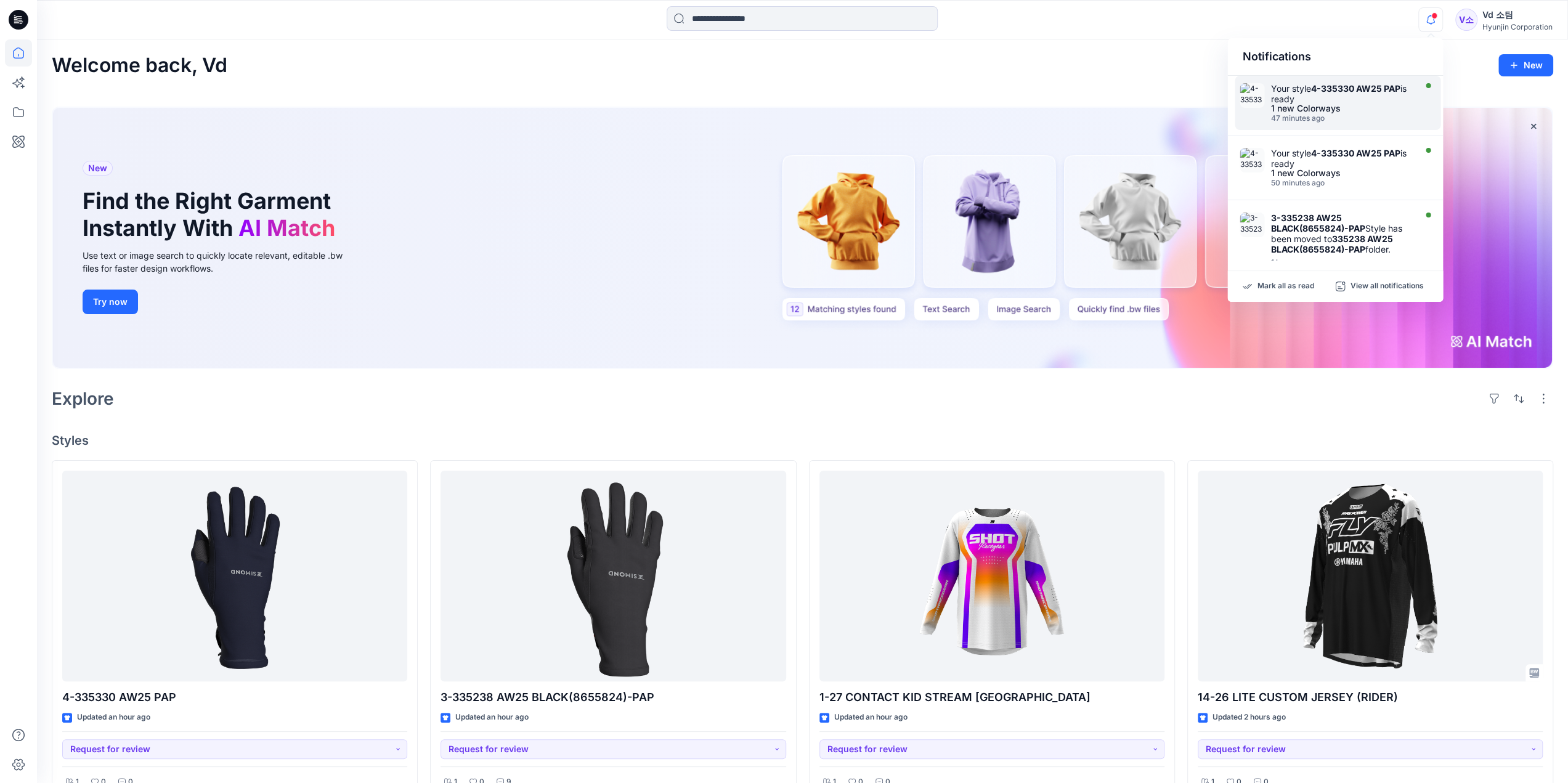
click at [1348, 94] on div "Your style 4-335330 AW25 PAP is ready" at bounding box center [1341, 94] width 142 height 21
